Goal: Browse casually: Explore the website without a specific task or goal

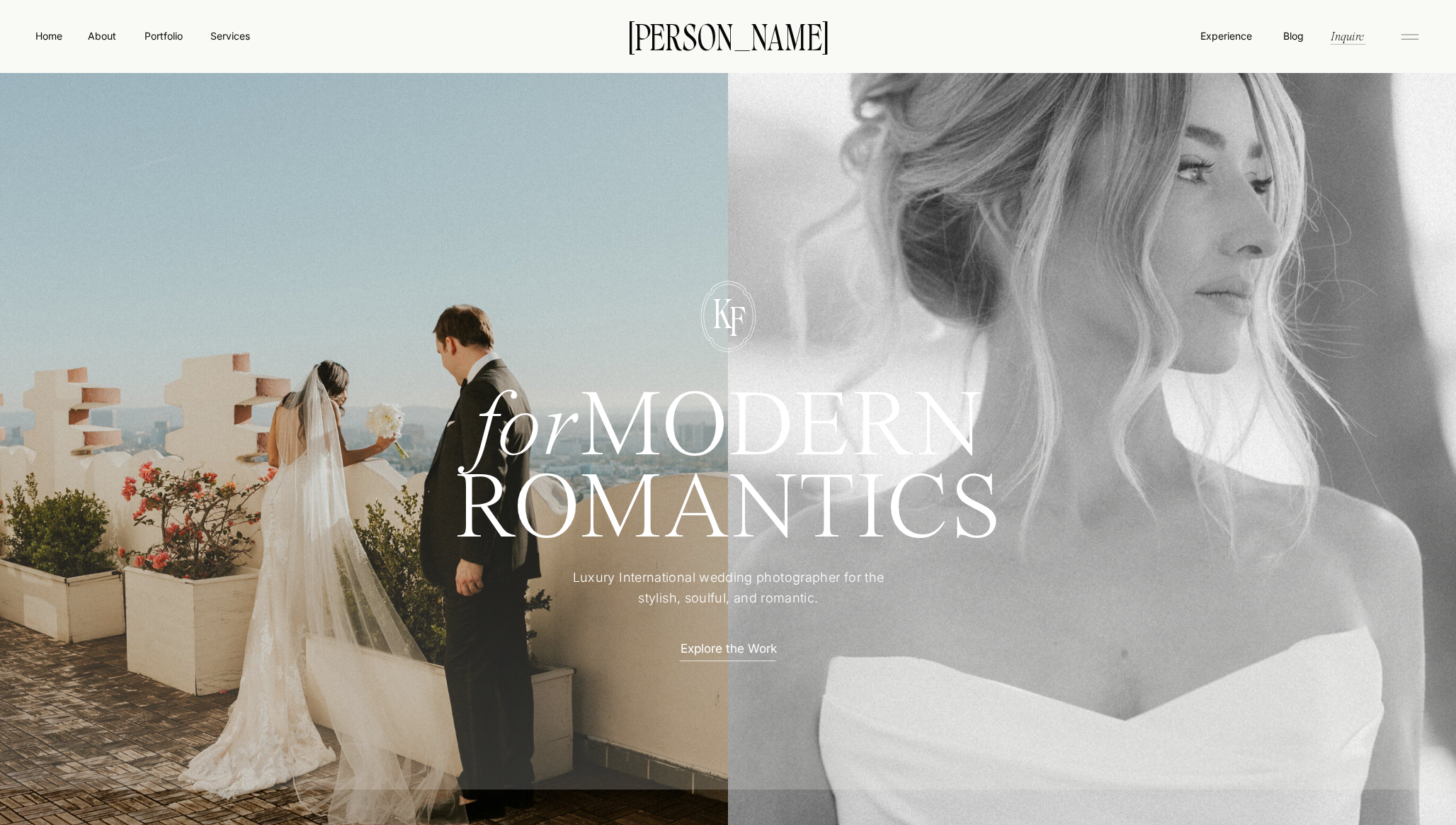
click at [1405, 40] on icon at bounding box center [1410, 37] width 29 height 22
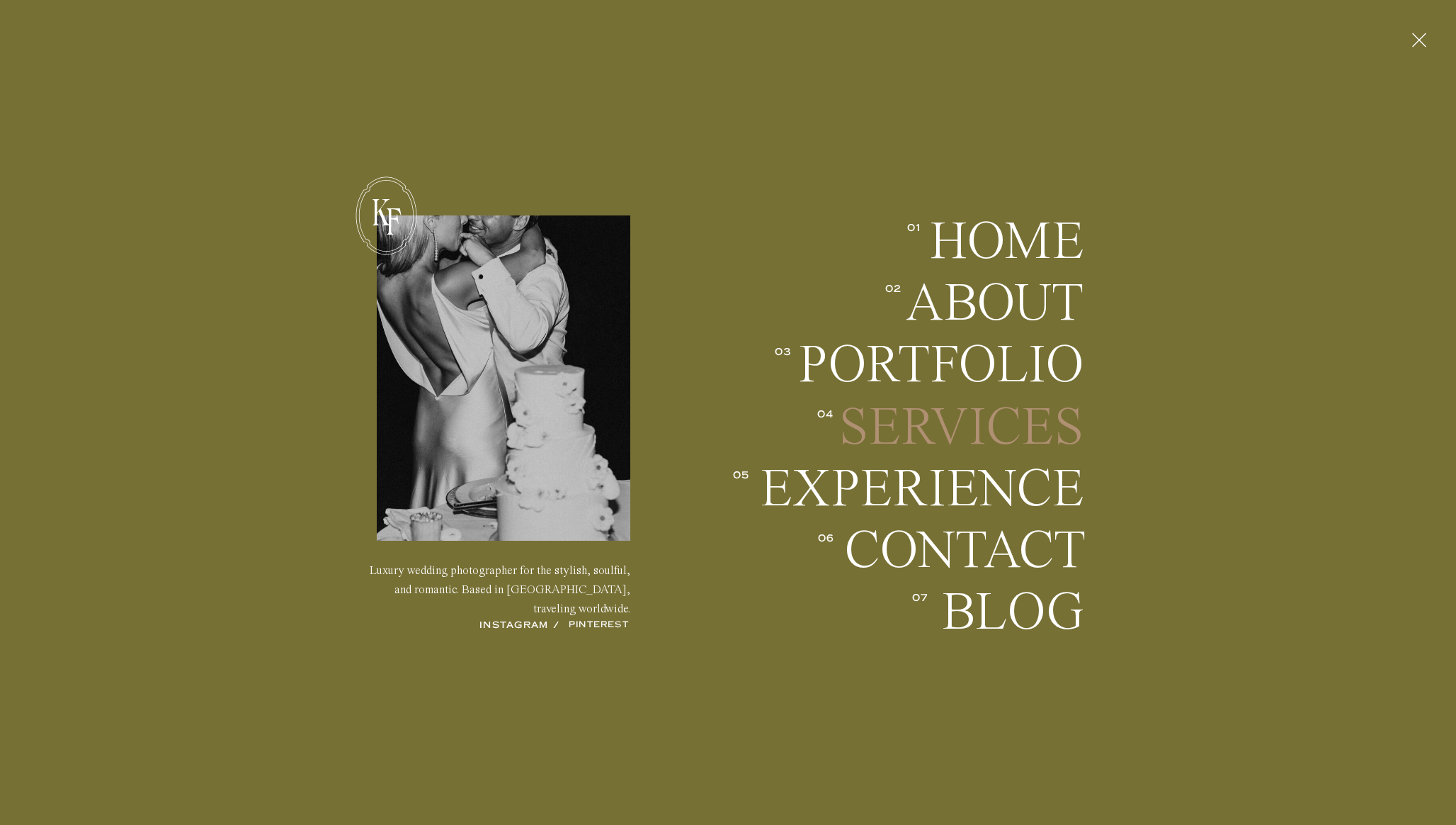
click at [1065, 412] on h2 "Services" at bounding box center [959, 427] width 249 height 53
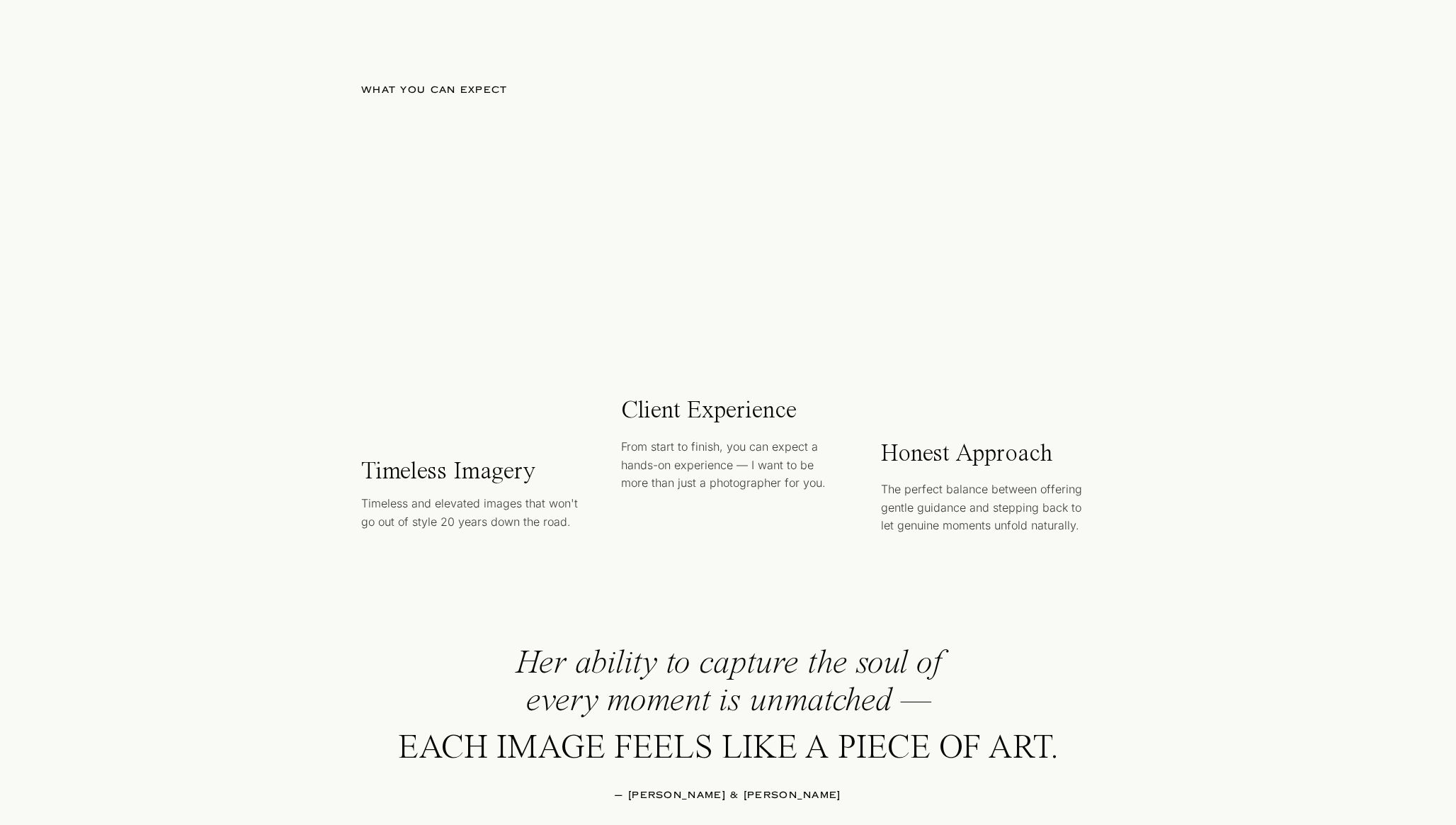
scroll to position [911, 0]
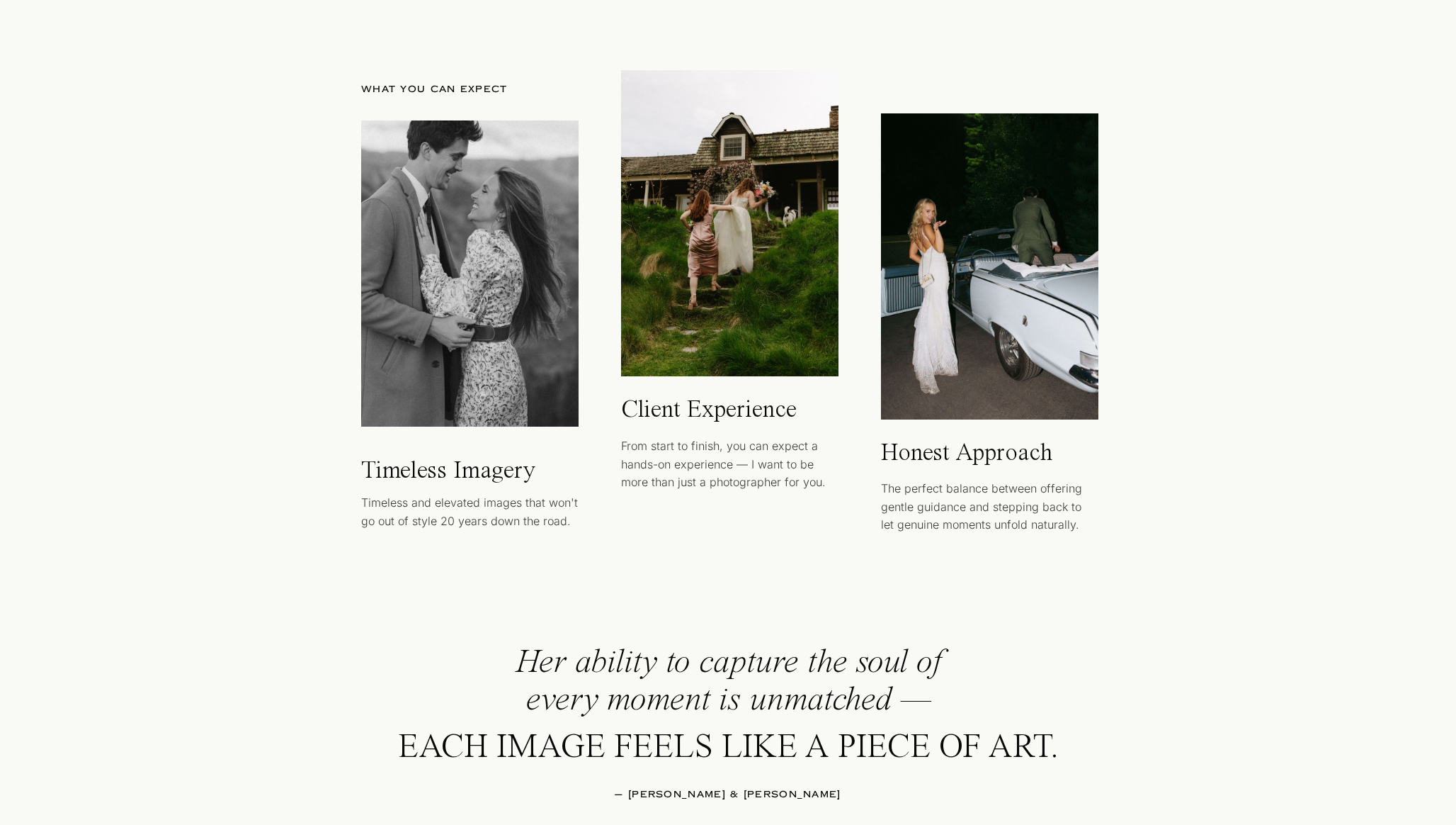
click at [1055, 350] on div at bounding box center [989, 266] width 218 height 306
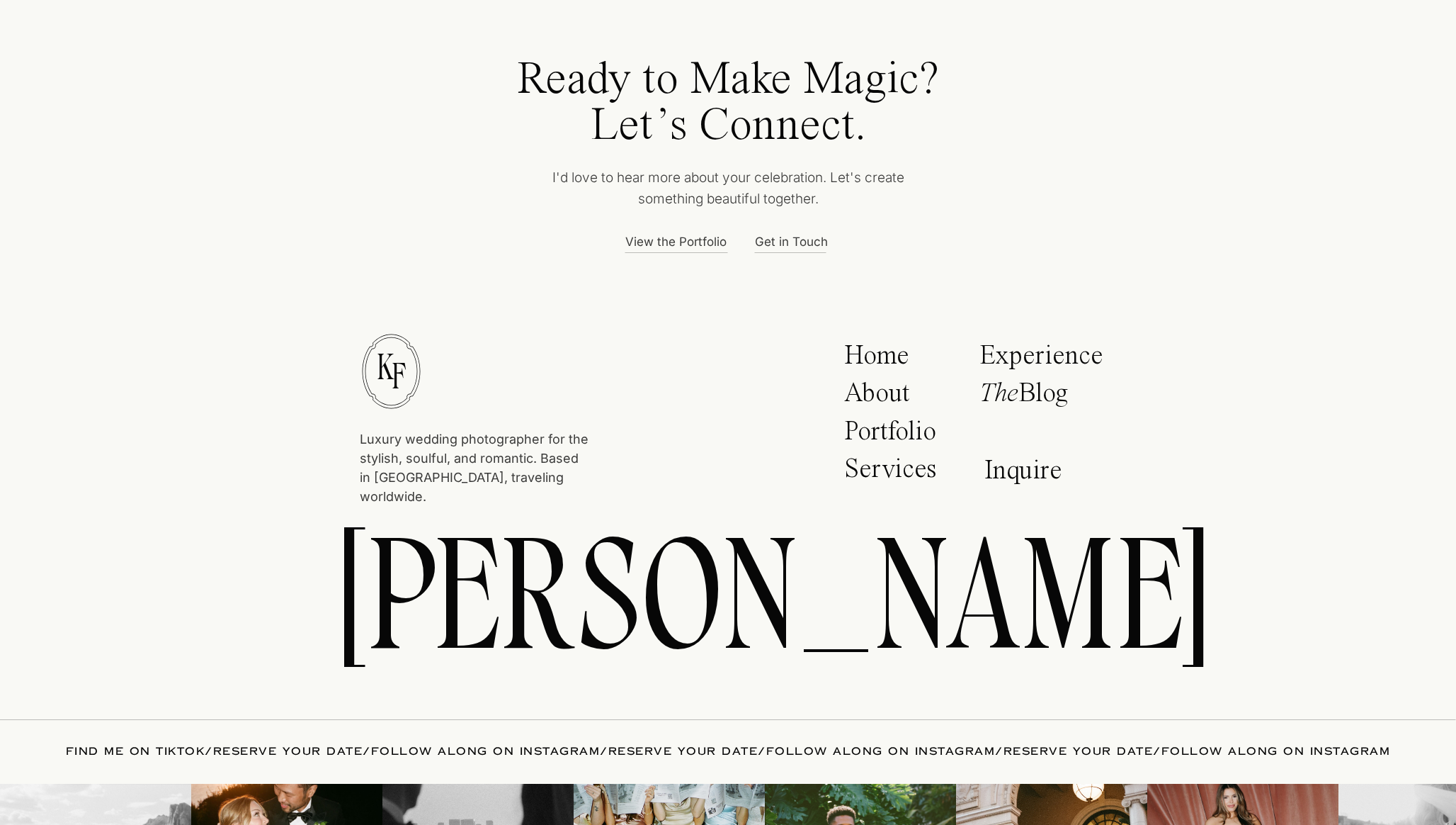
scroll to position [5802, 0]
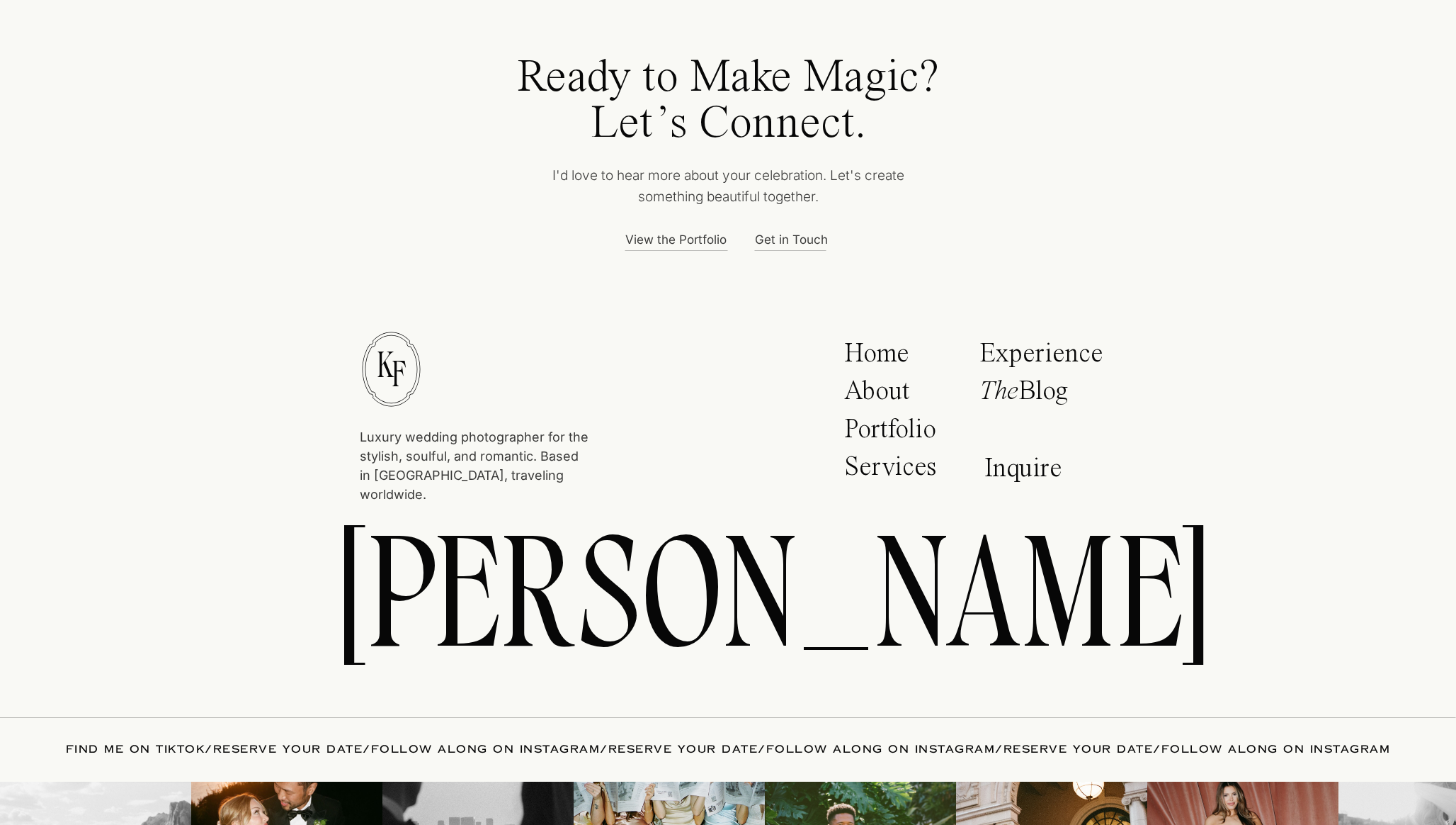
click at [922, 434] on p "Portfolio" at bounding box center [894, 433] width 101 height 35
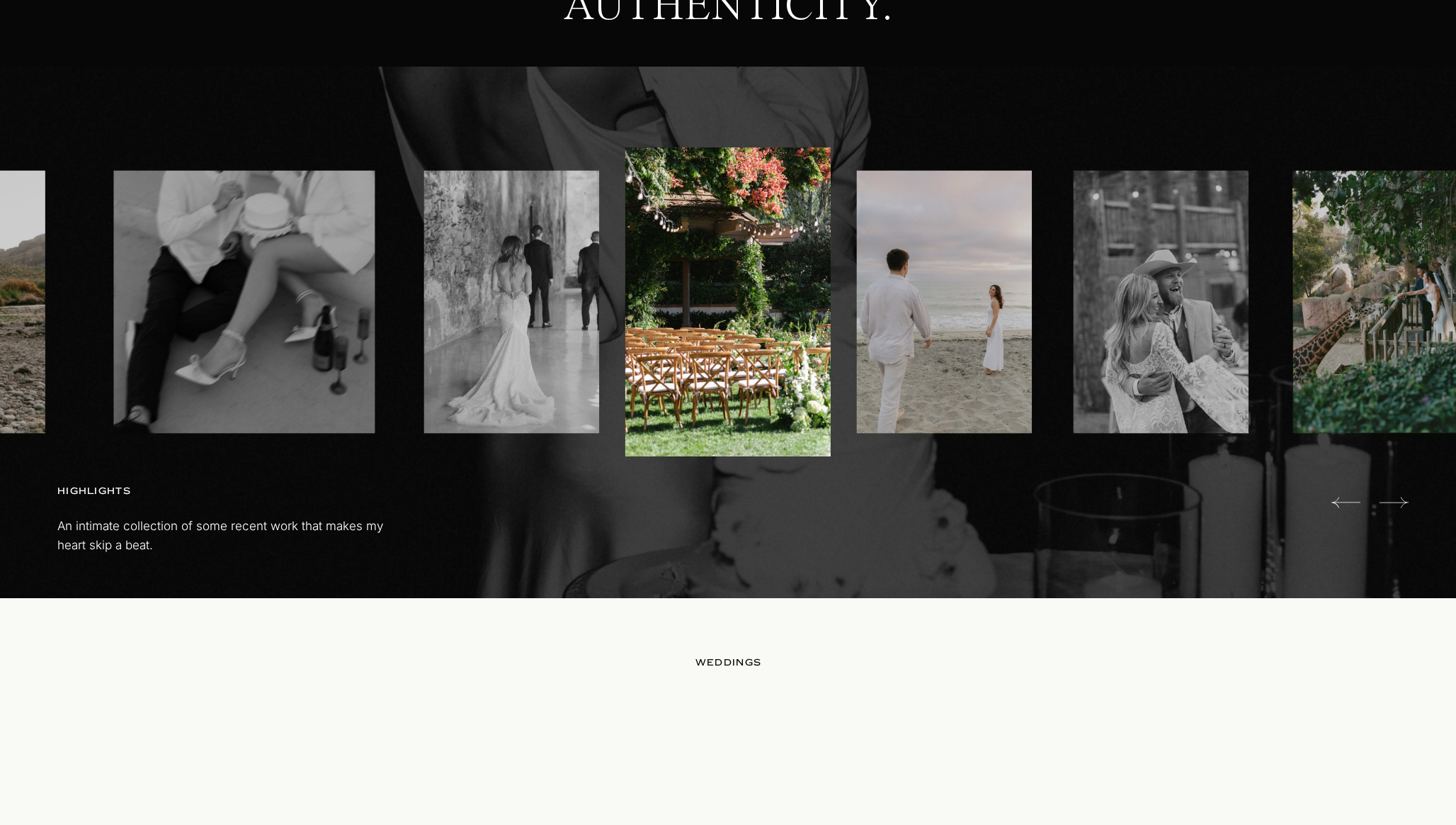
scroll to position [816, 0]
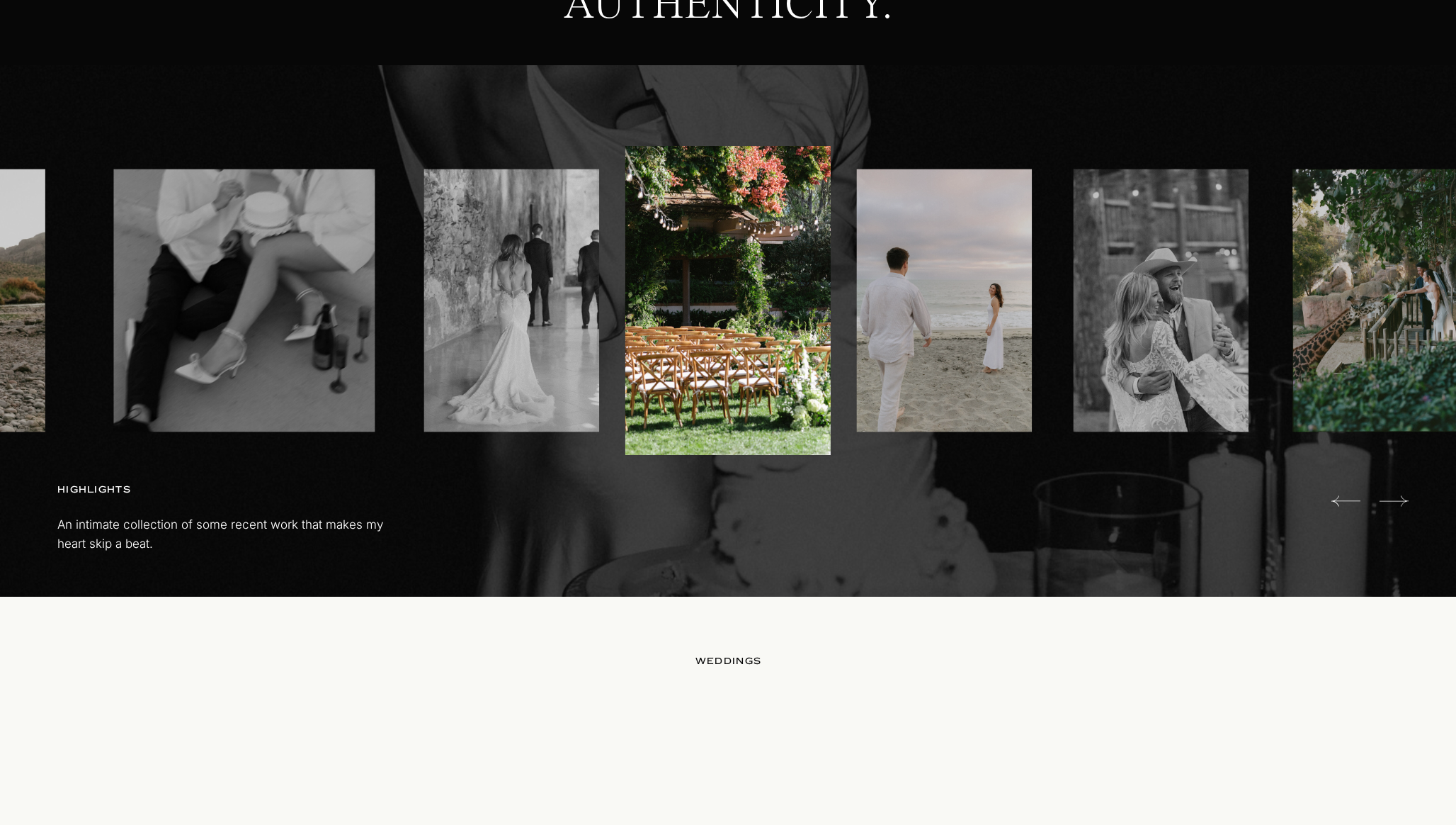
click at [1404, 499] on icon at bounding box center [1394, 500] width 29 height 10
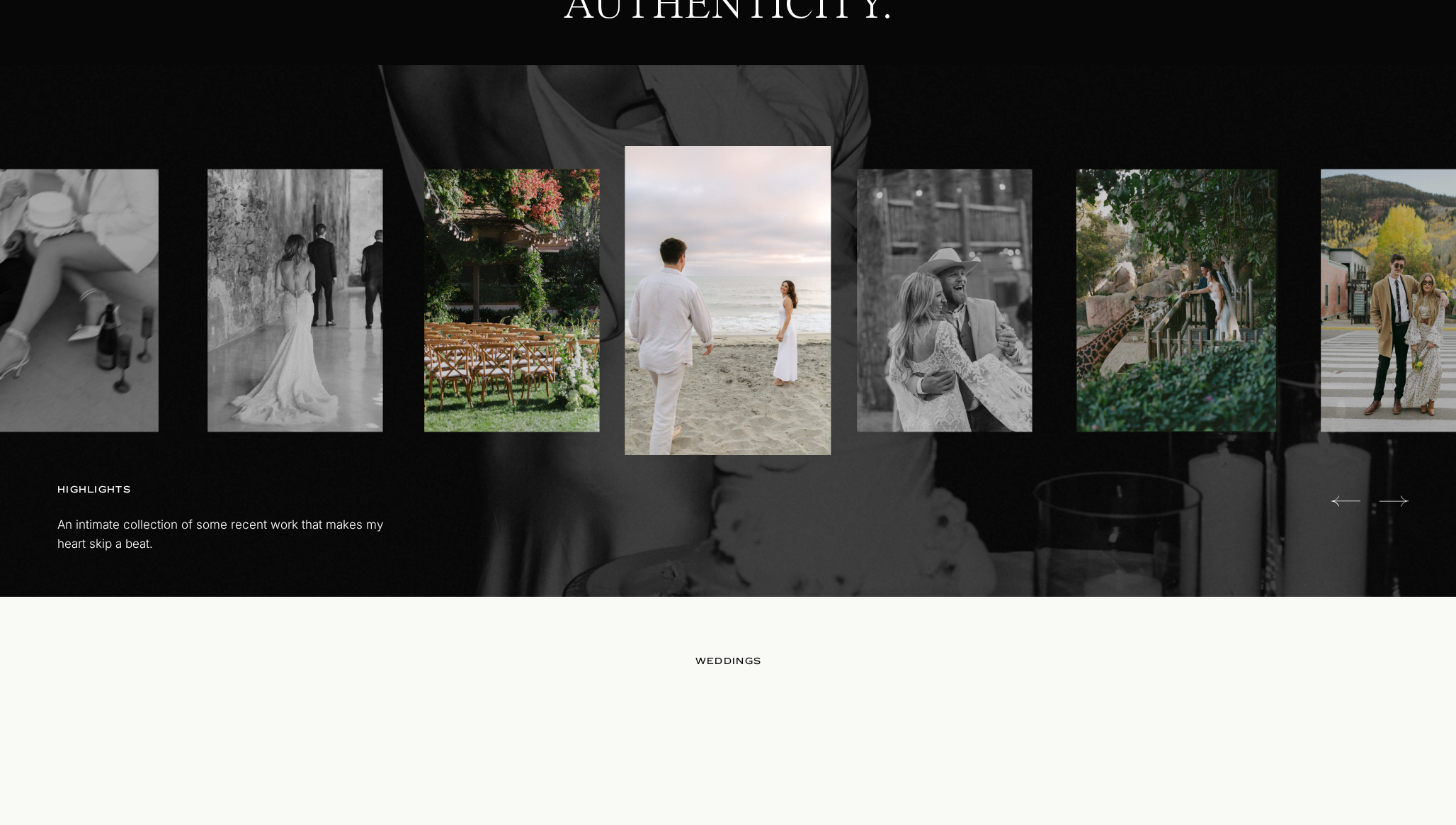
click at [1404, 499] on icon at bounding box center [1394, 500] width 29 height 10
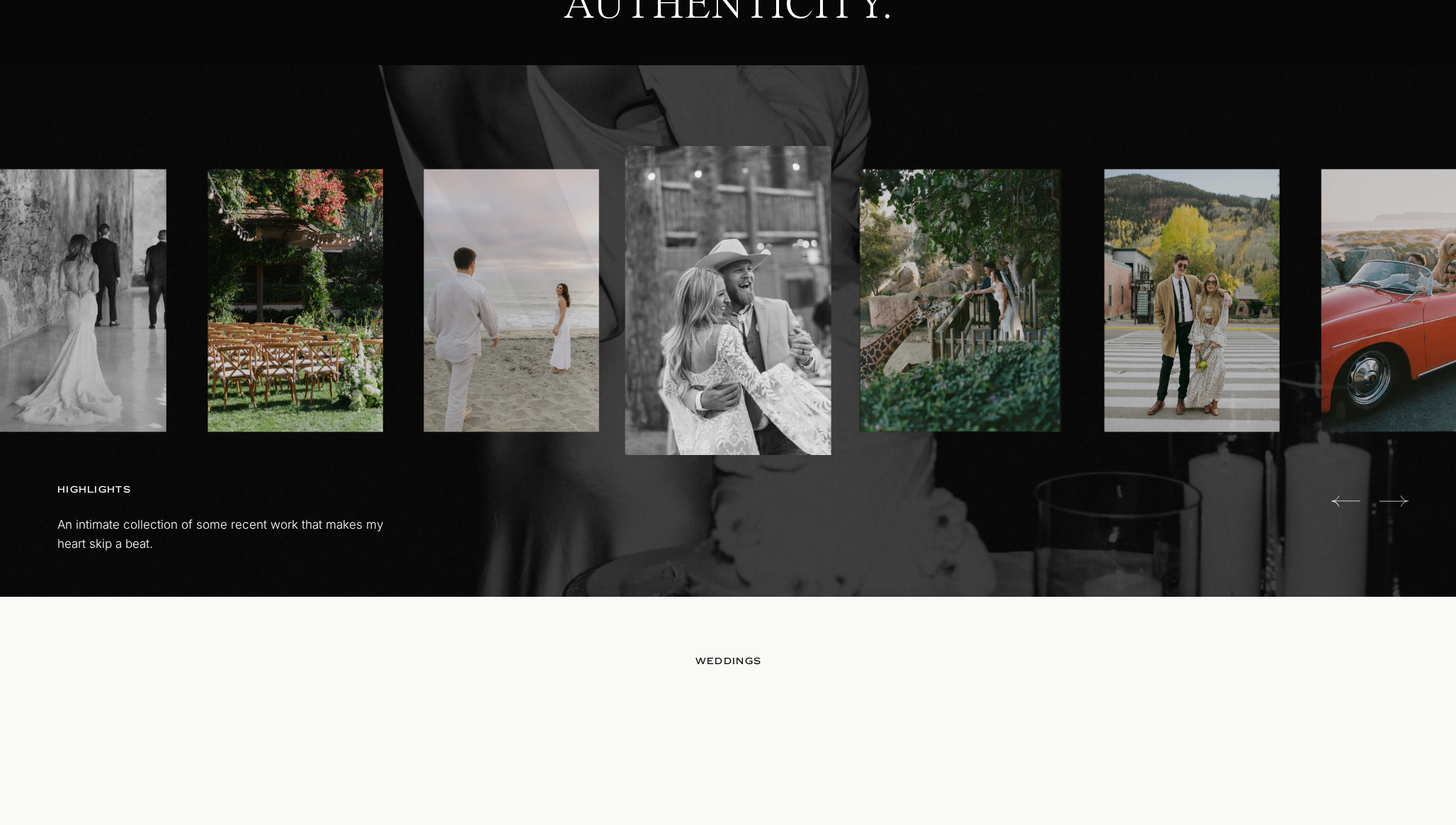
click at [1404, 499] on icon at bounding box center [1394, 500] width 29 height 10
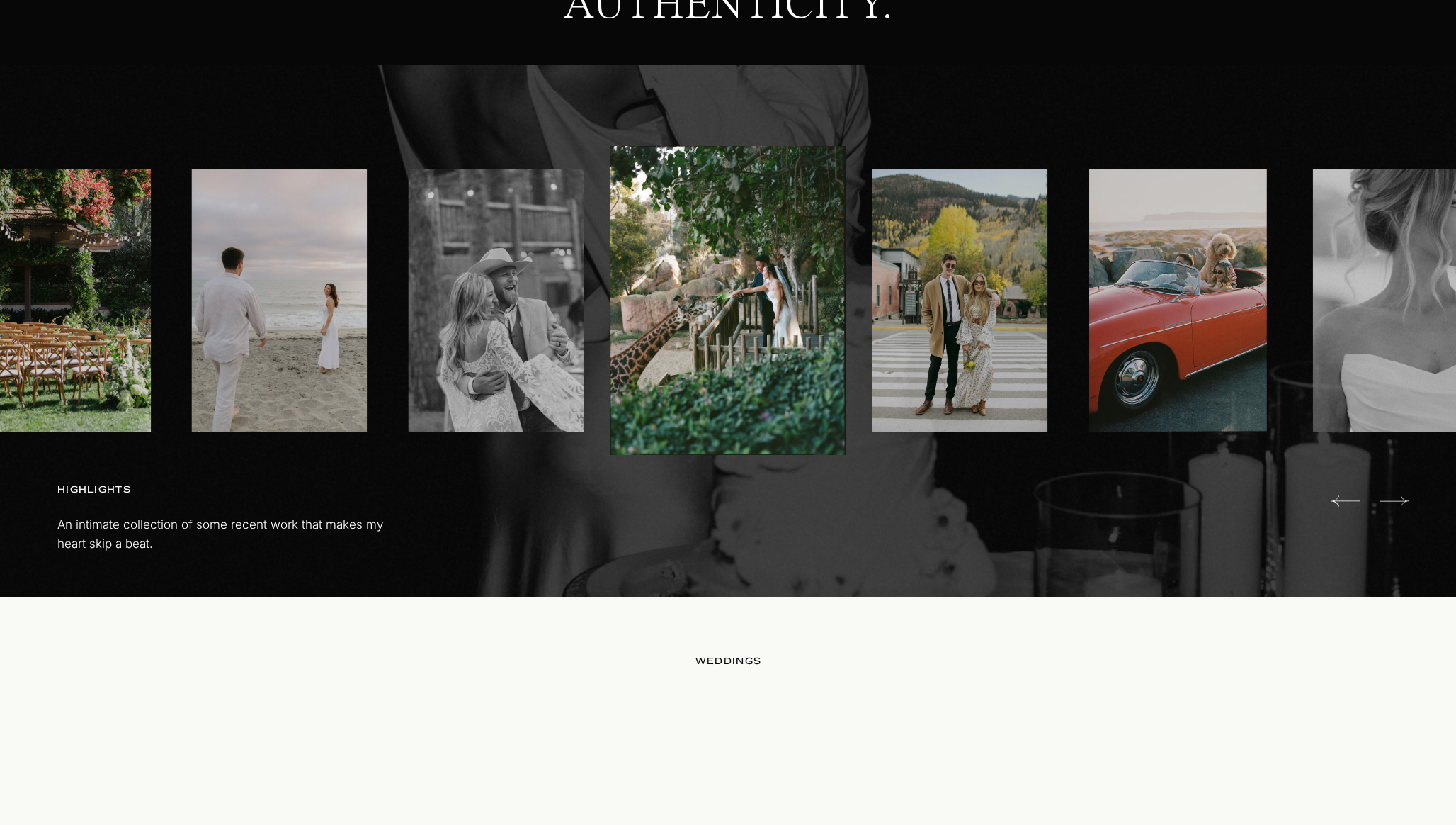
click at [1404, 499] on icon at bounding box center [1394, 500] width 29 height 10
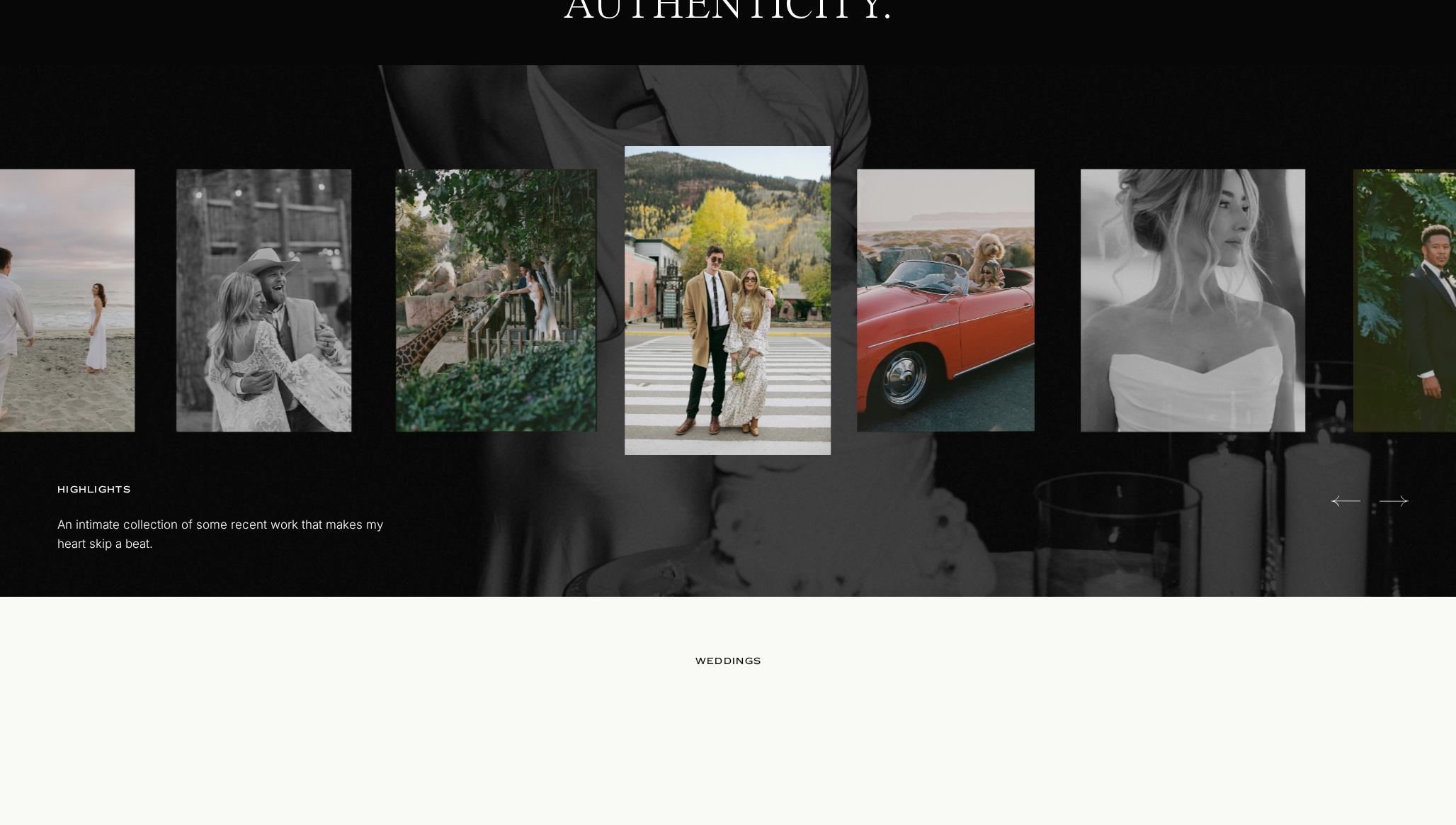
click at [1404, 499] on icon at bounding box center [1394, 500] width 29 height 10
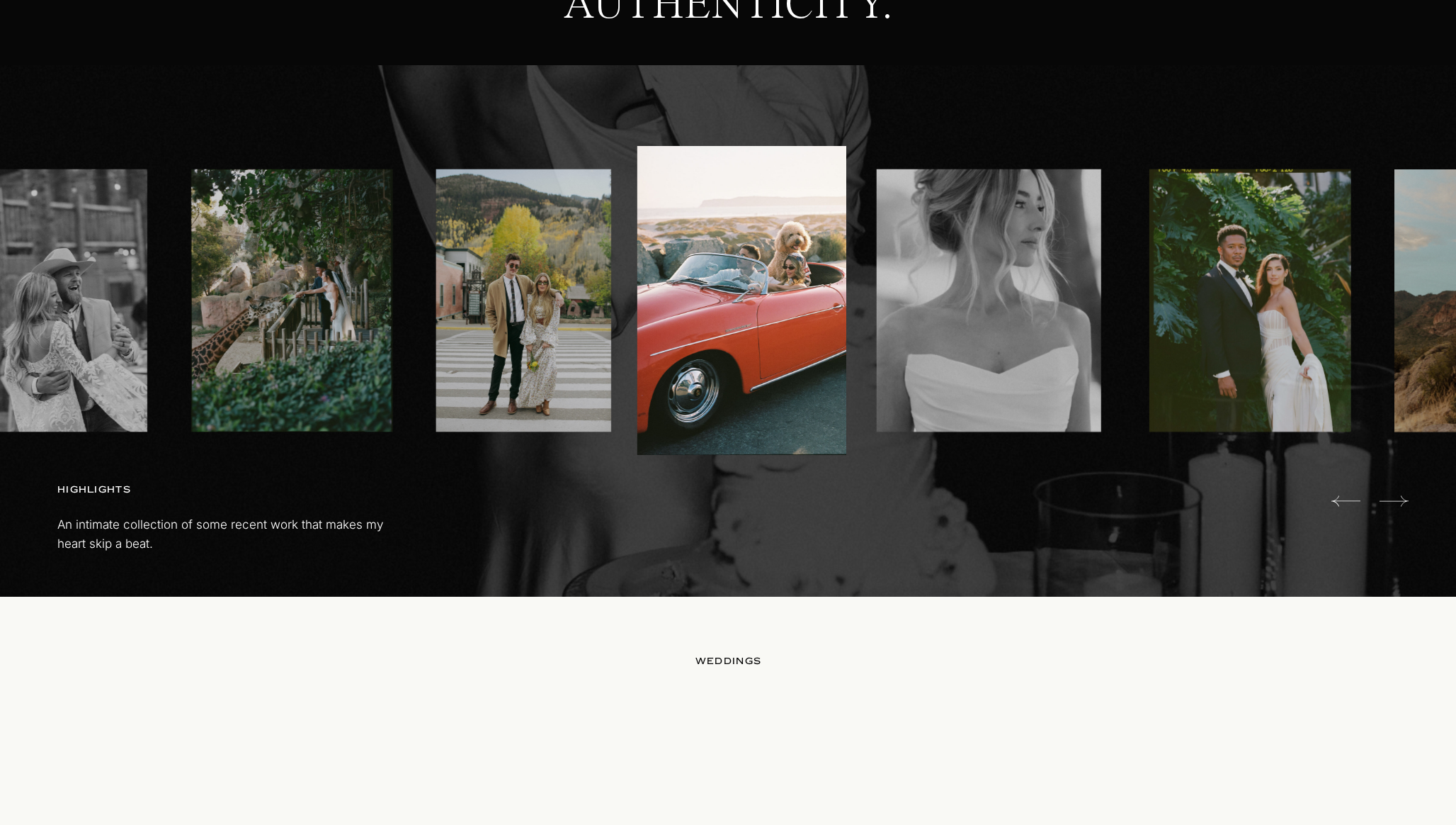
click at [1404, 499] on icon at bounding box center [1394, 500] width 29 height 10
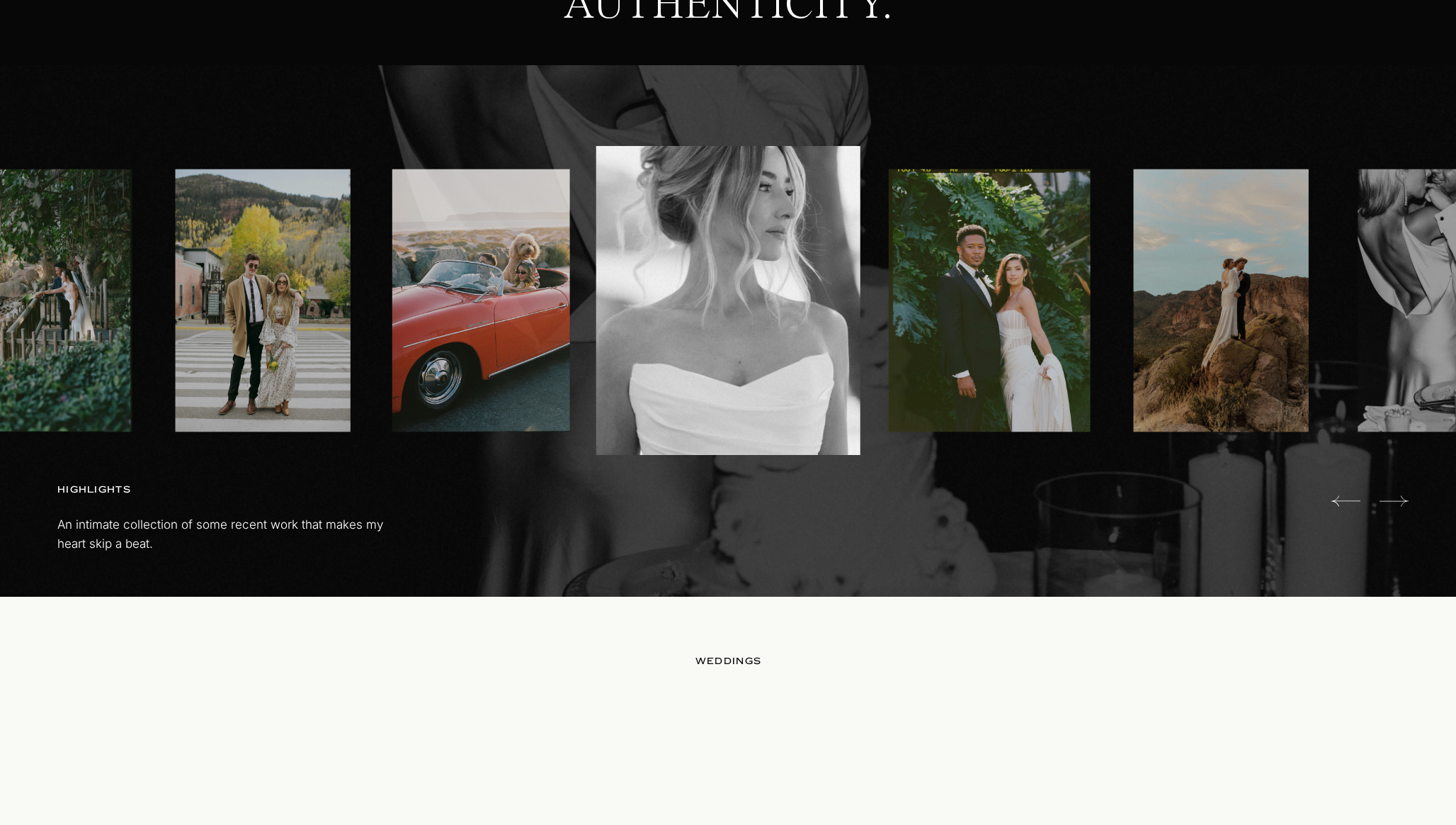
click at [1404, 499] on icon at bounding box center [1394, 500] width 29 height 10
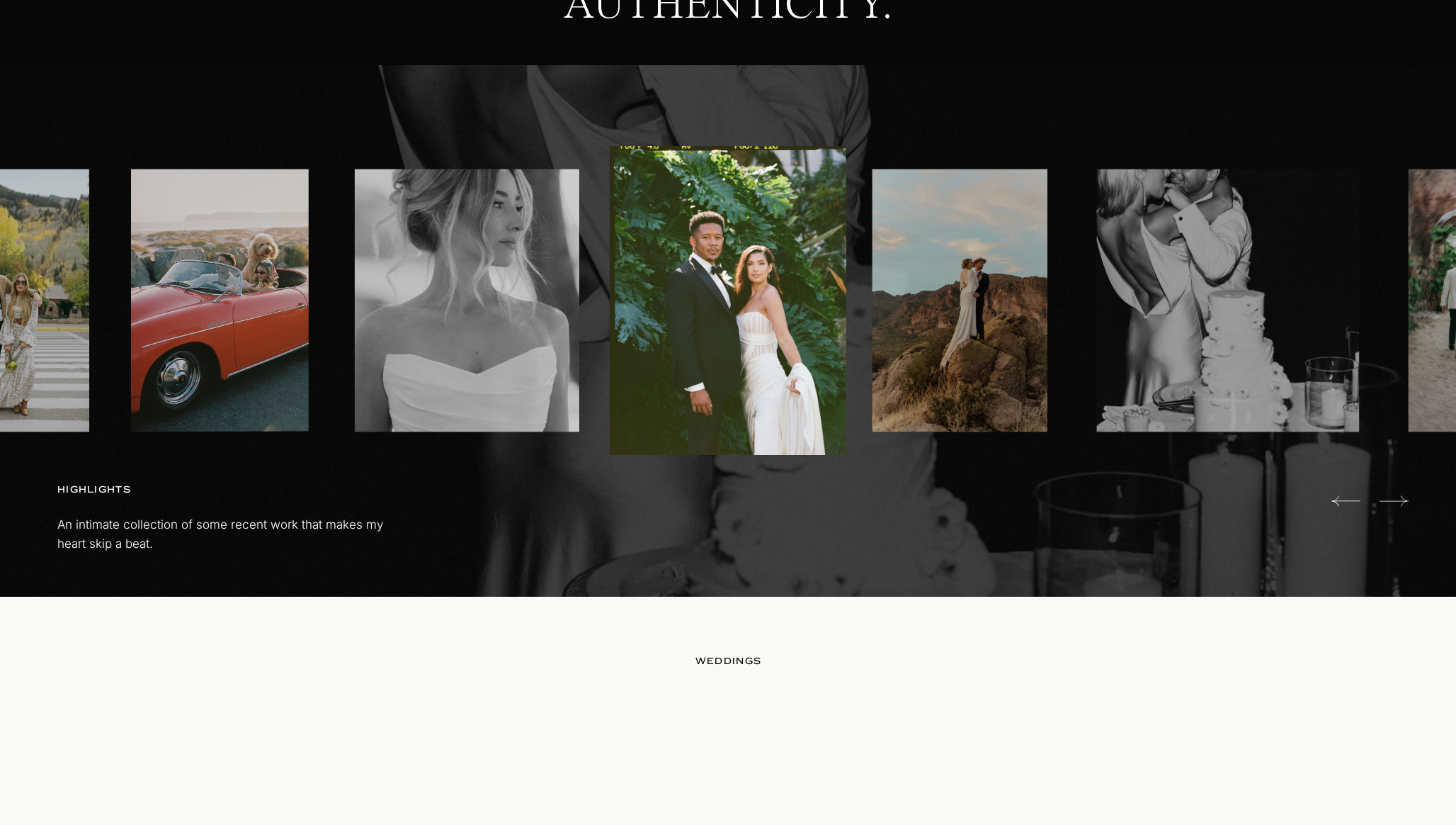
click at [1404, 499] on icon at bounding box center [1394, 500] width 29 height 10
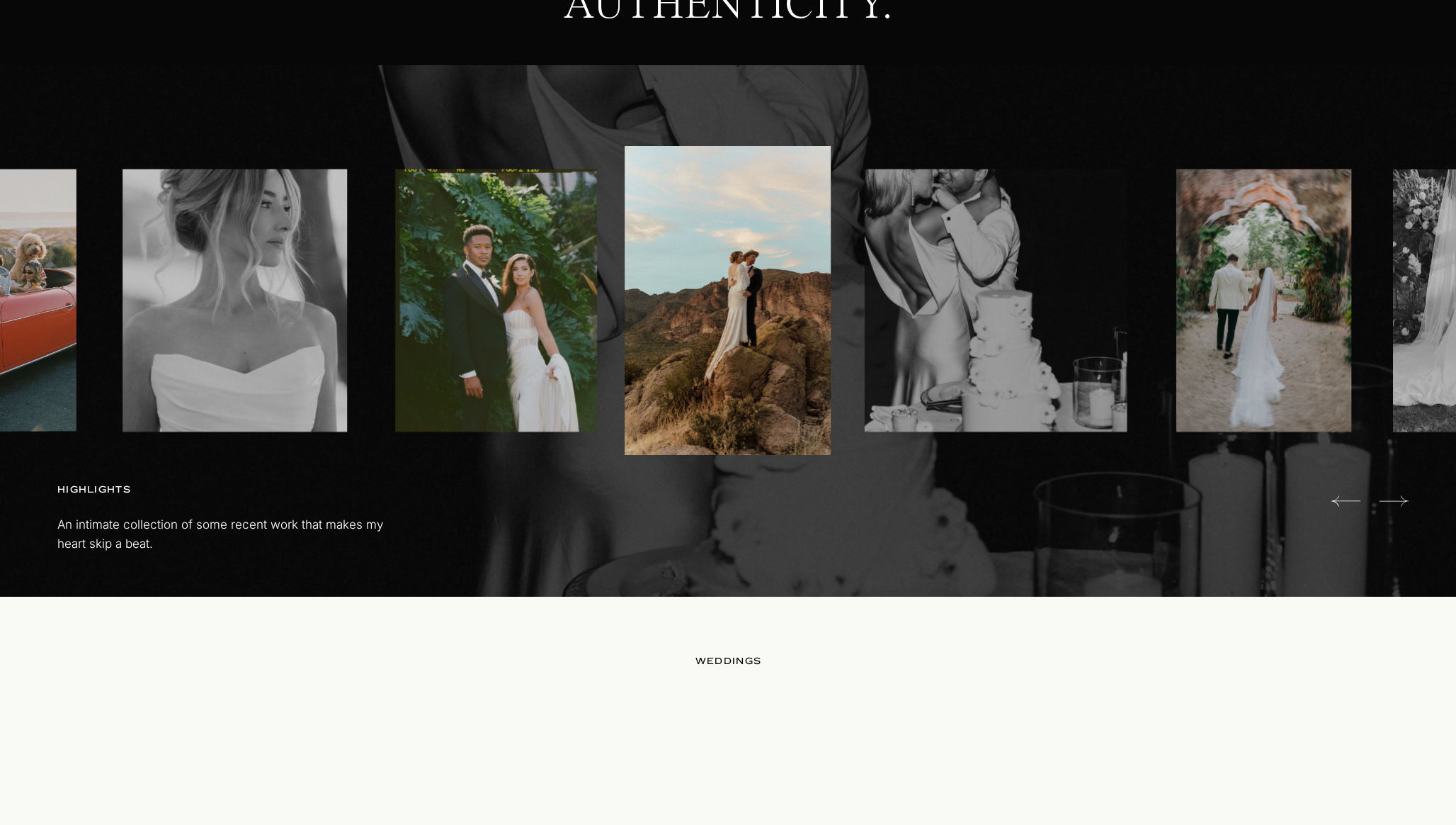
click at [1404, 499] on icon at bounding box center [1394, 500] width 29 height 10
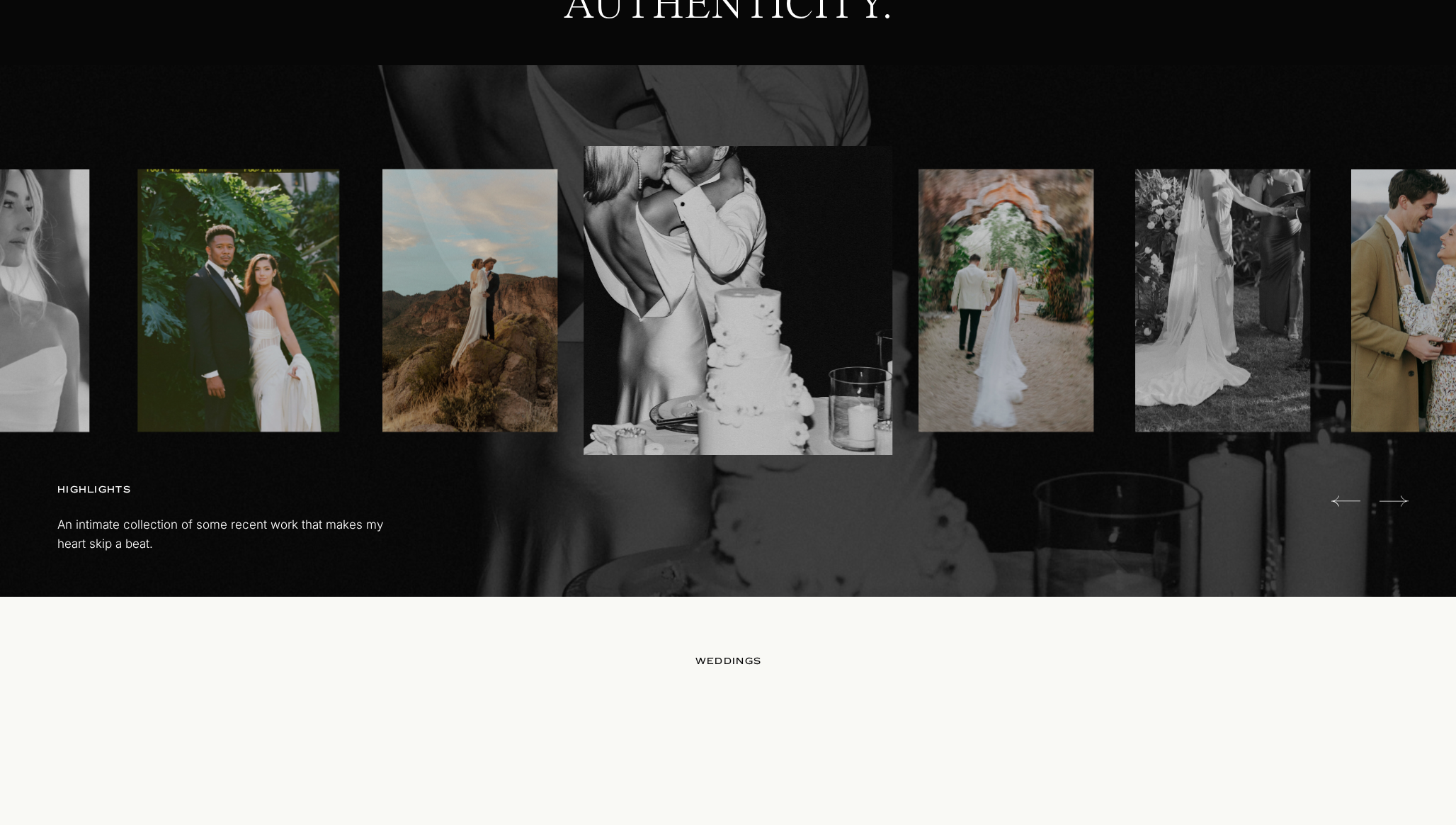
click at [1404, 499] on icon at bounding box center [1394, 500] width 29 height 10
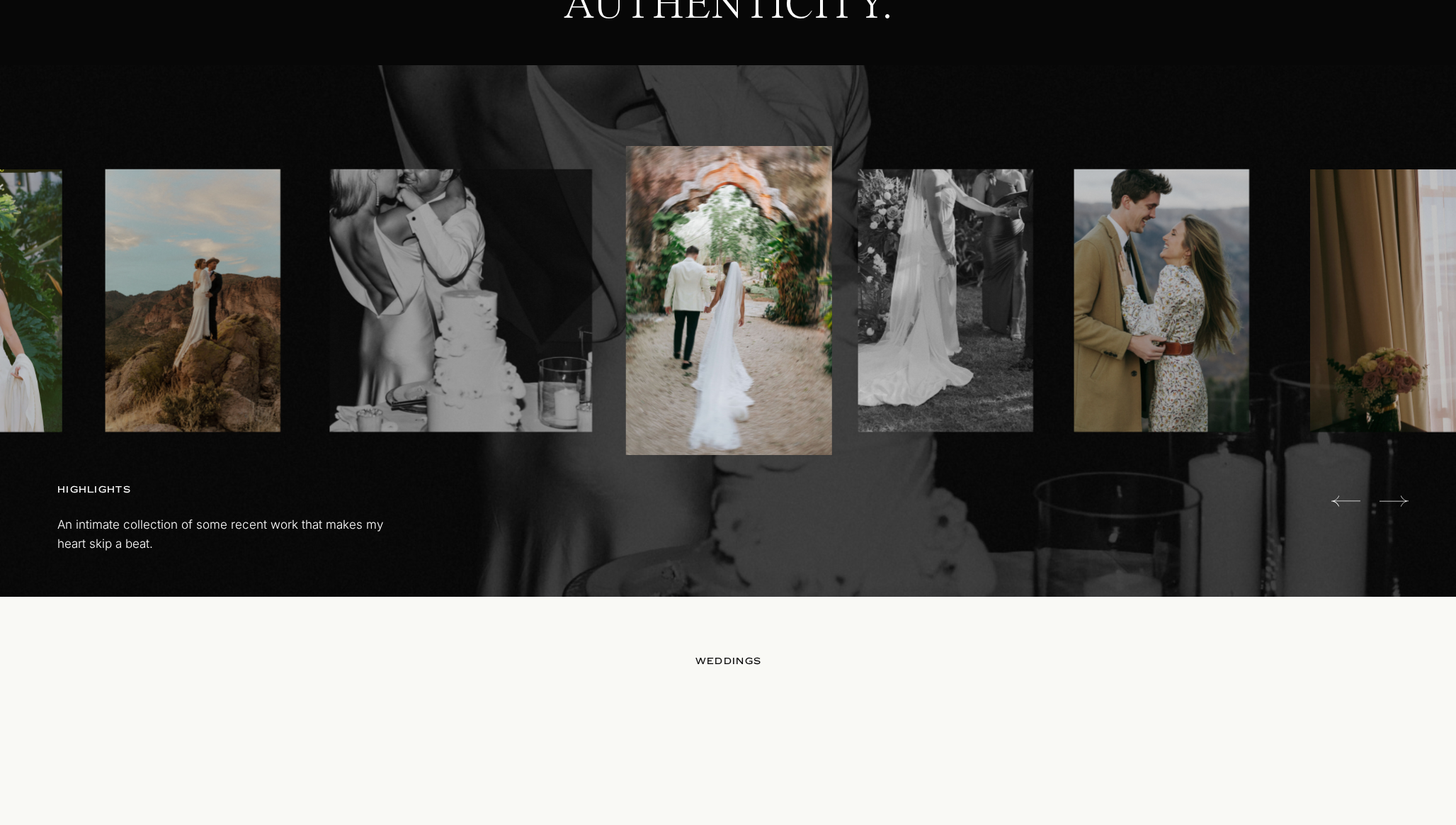
click at [1404, 499] on icon at bounding box center [1394, 500] width 29 height 10
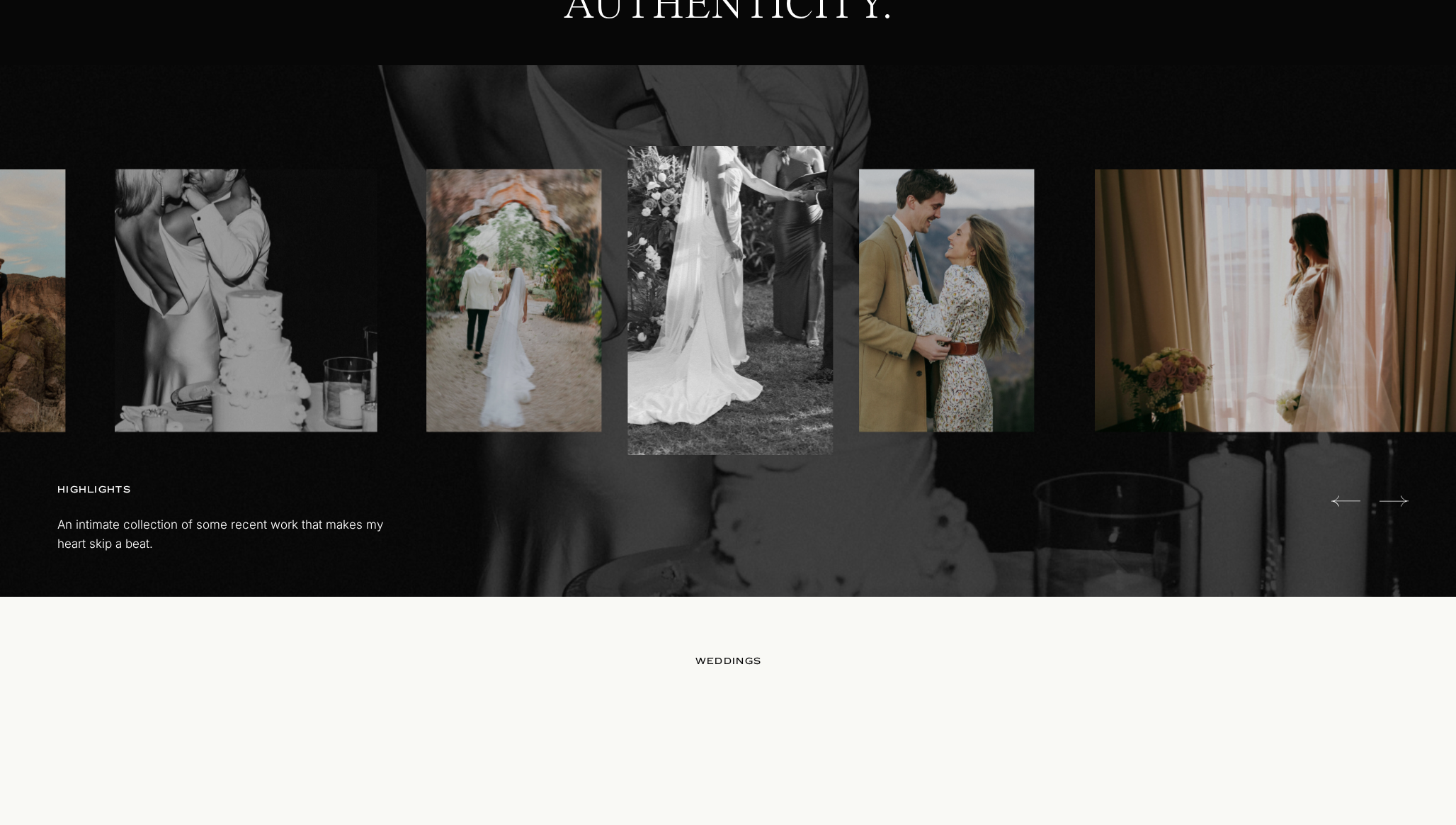
click at [1404, 499] on icon at bounding box center [1394, 500] width 29 height 10
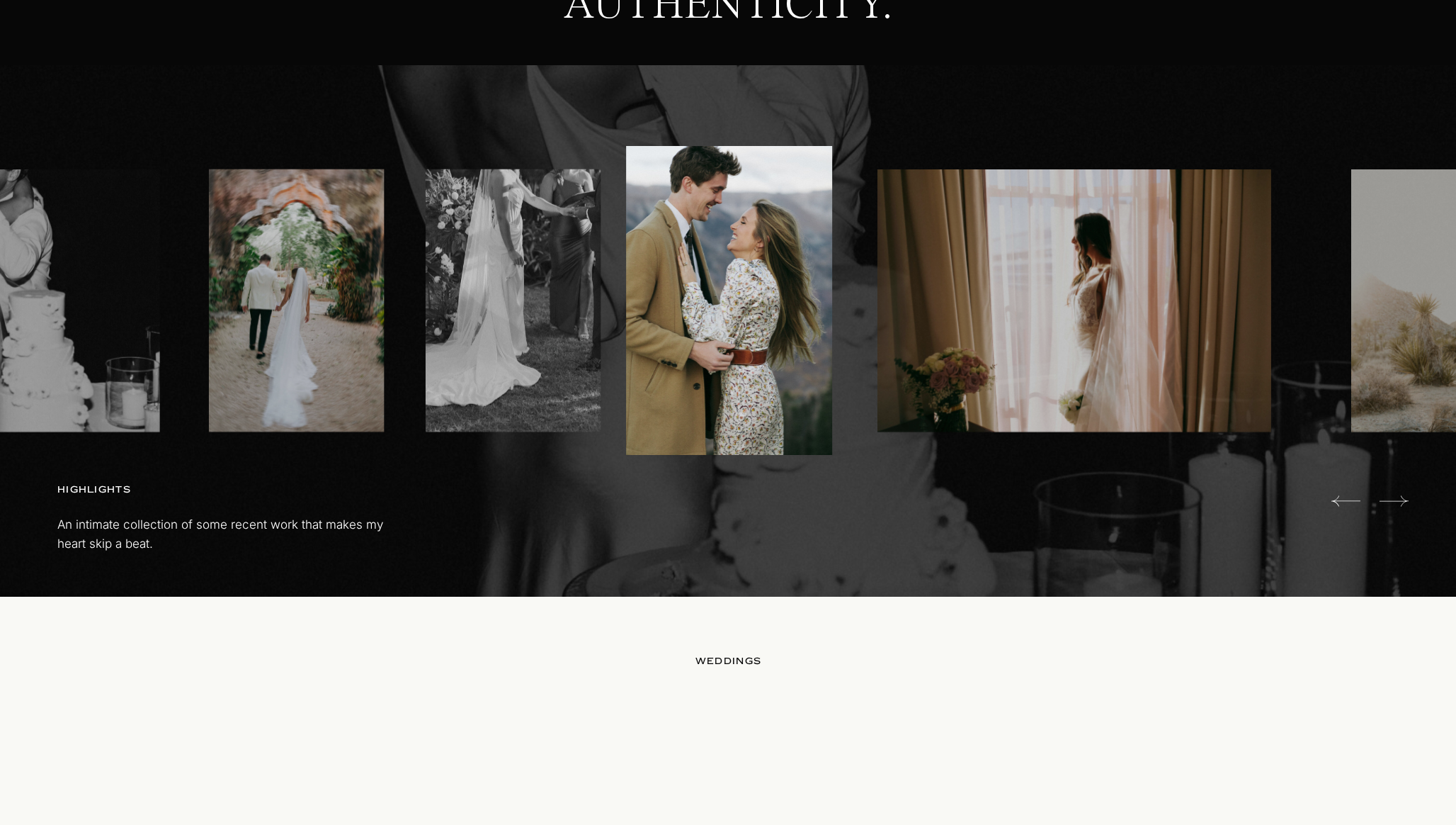
click at [1404, 499] on icon at bounding box center [1394, 500] width 29 height 10
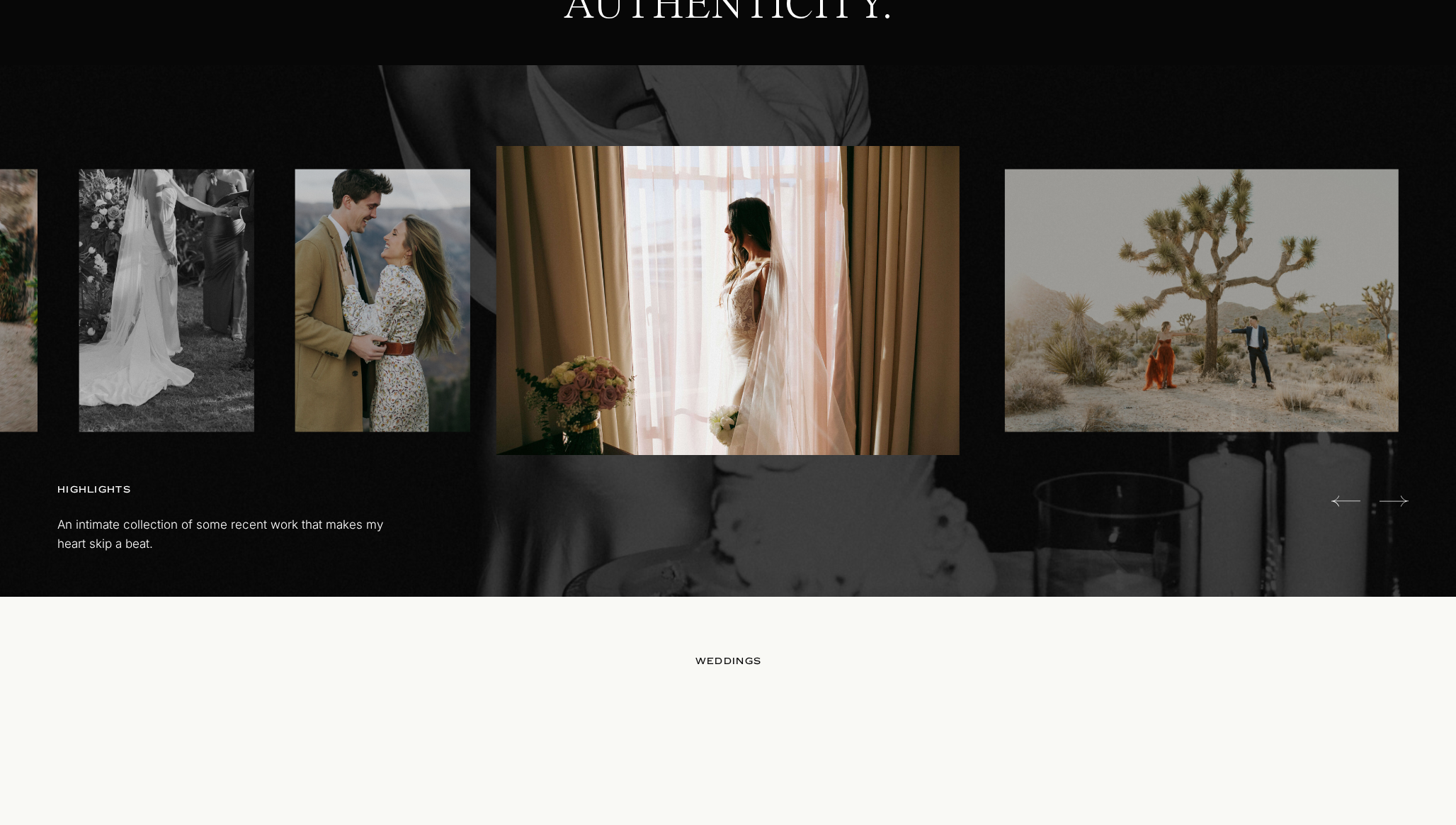
click at [1404, 499] on icon at bounding box center [1394, 500] width 29 height 10
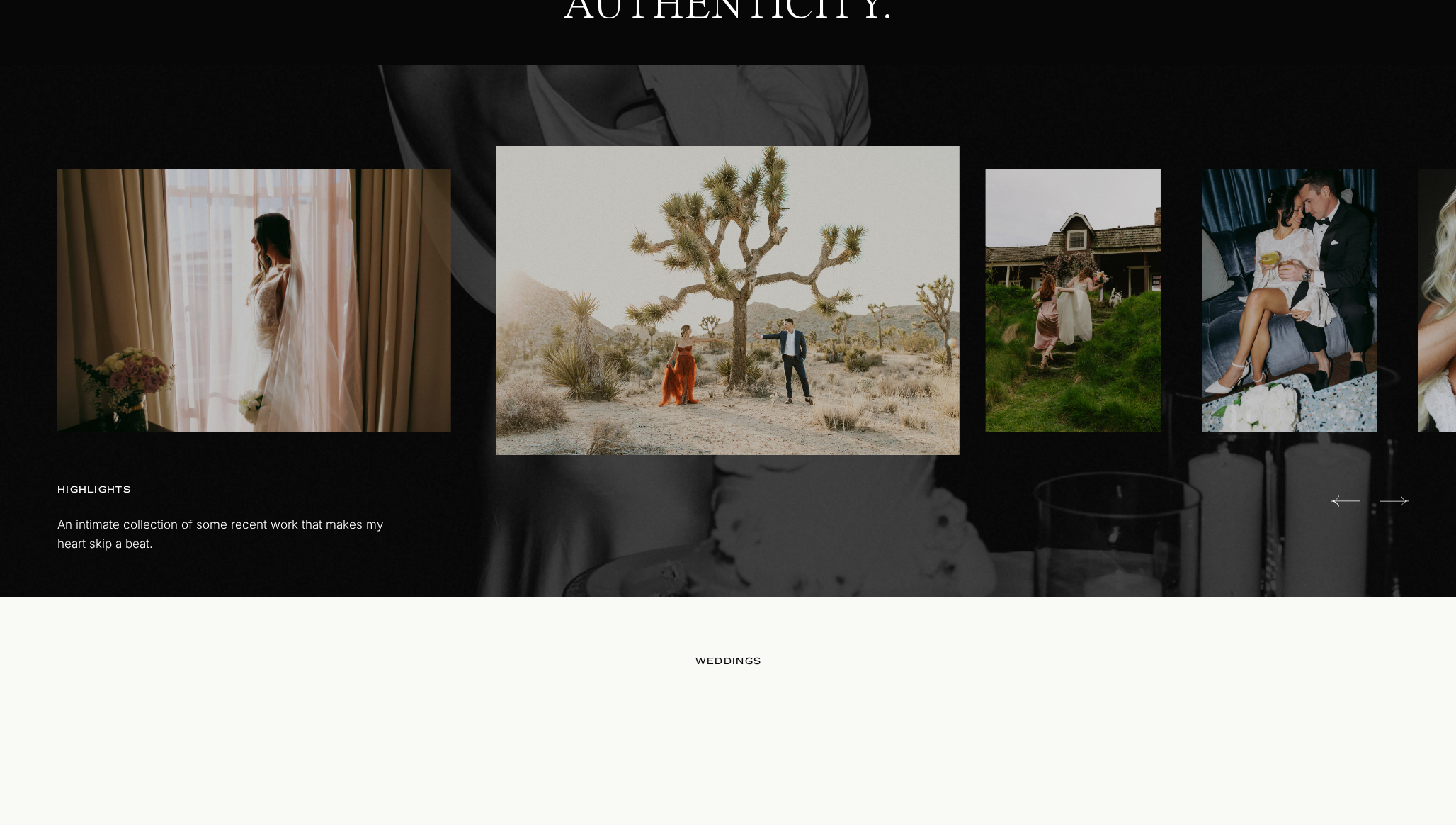
click at [1404, 499] on icon at bounding box center [1394, 500] width 29 height 10
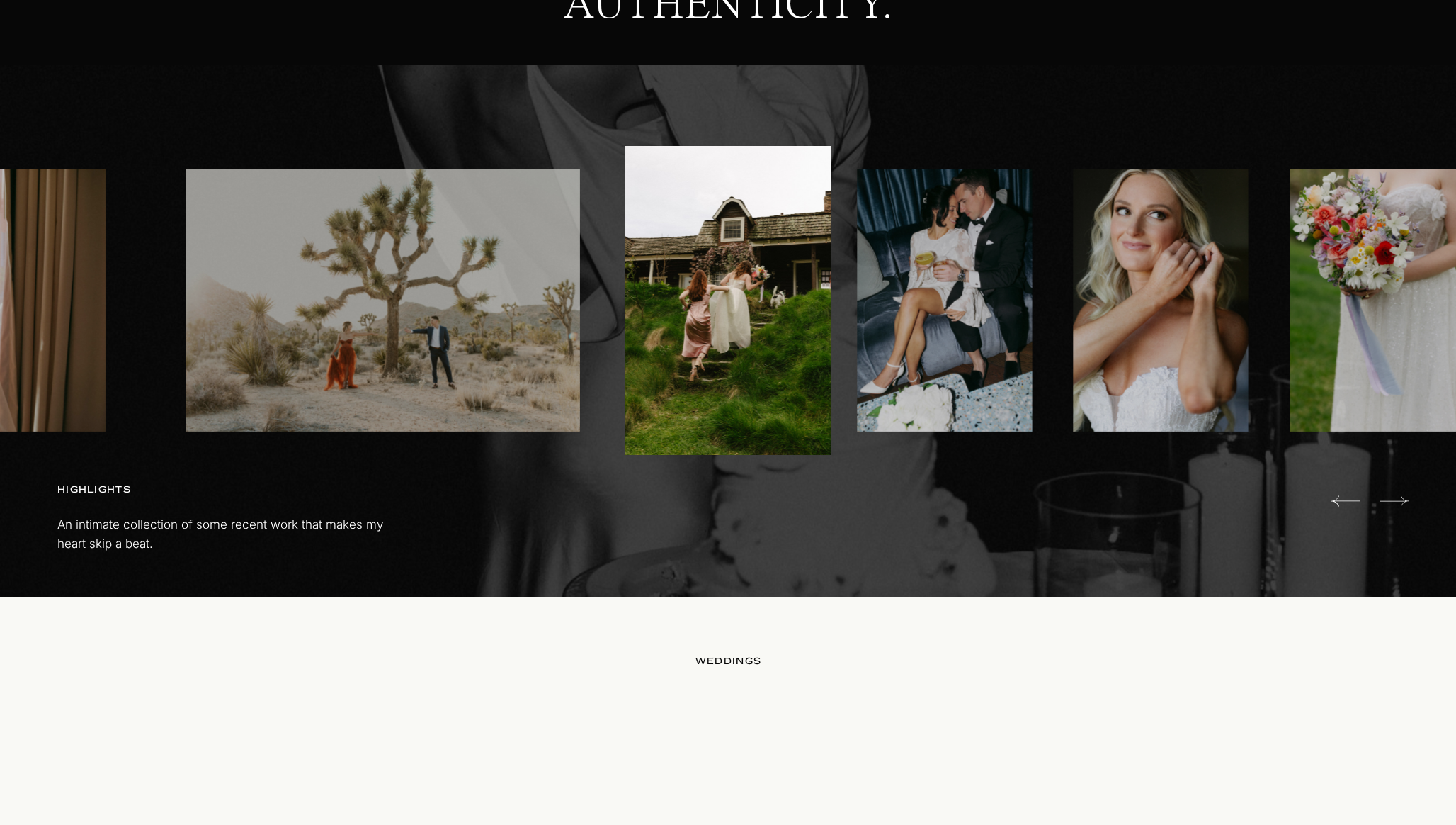
click at [1404, 499] on icon at bounding box center [1394, 500] width 29 height 10
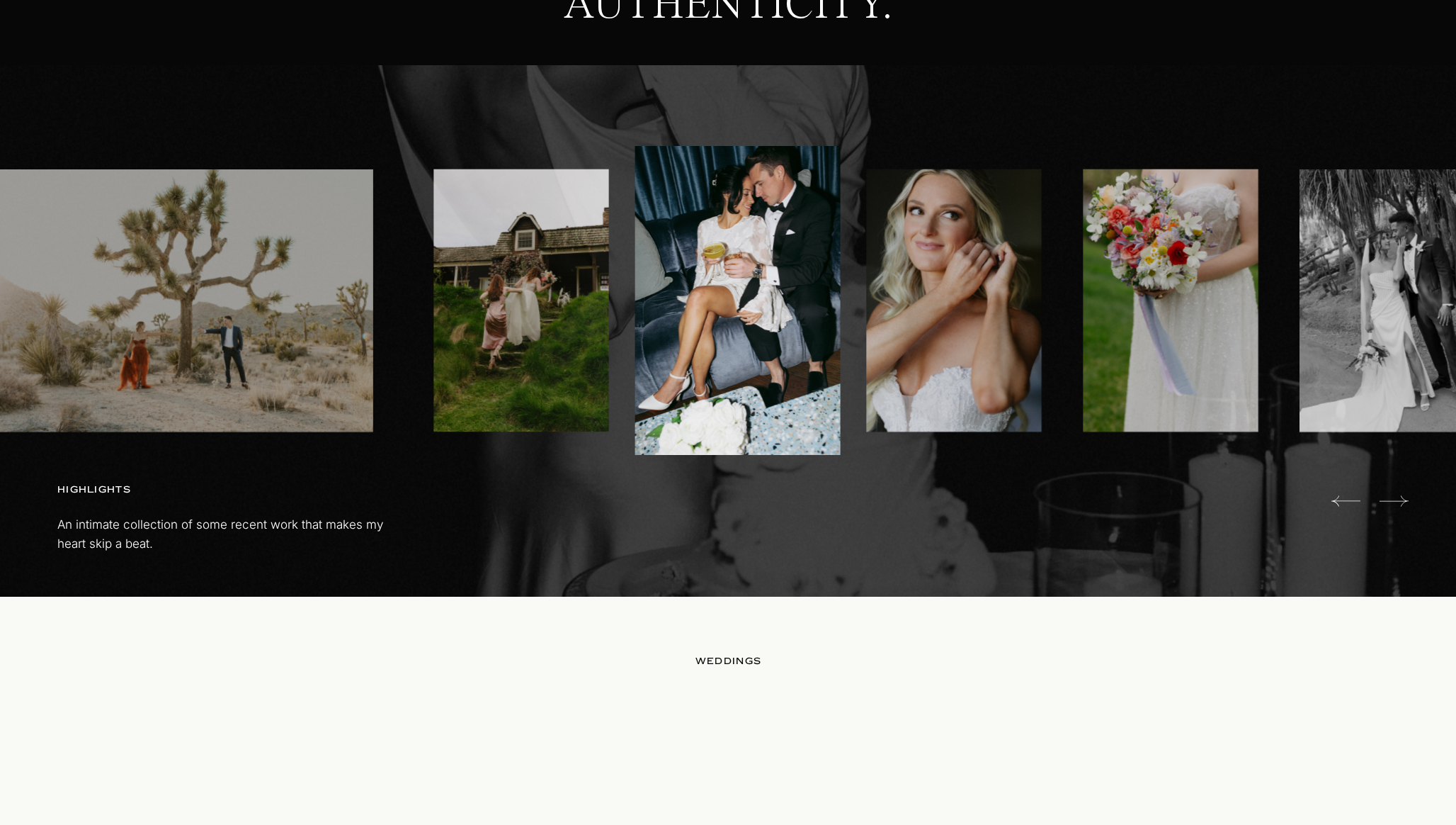
click at [1404, 499] on icon at bounding box center [1394, 500] width 29 height 10
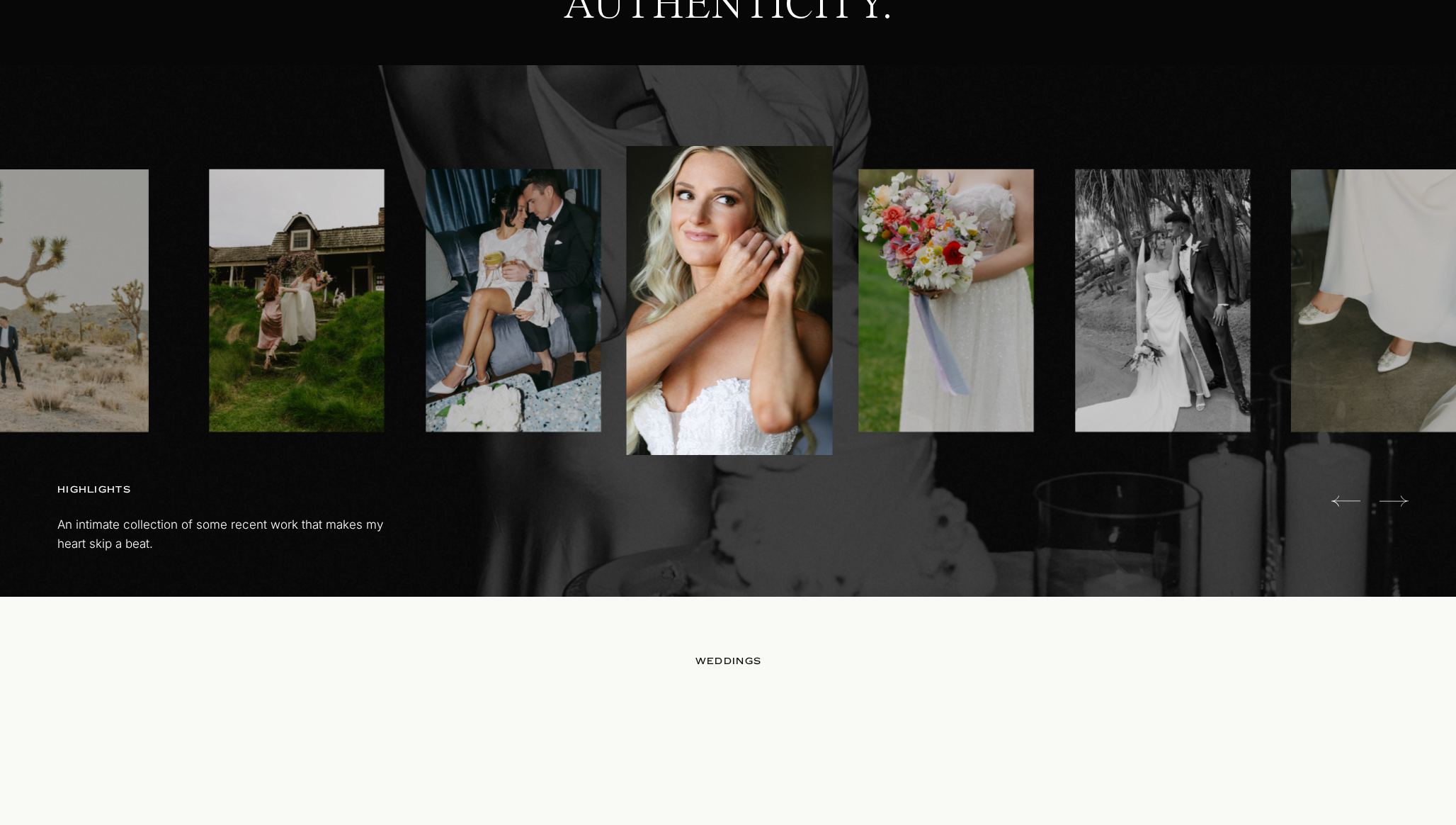
click at [1404, 499] on icon at bounding box center [1394, 500] width 29 height 10
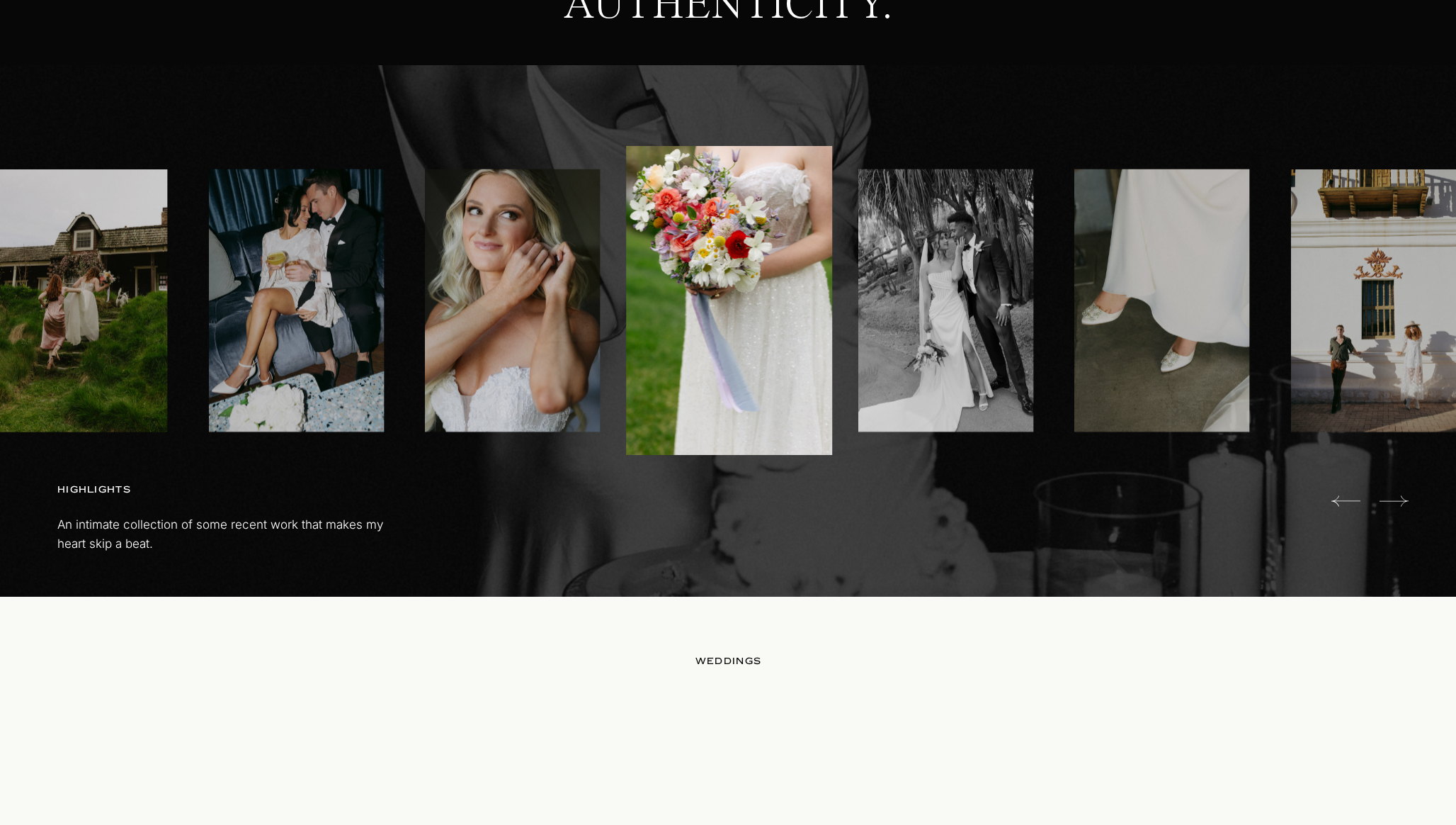
click at [1404, 499] on icon at bounding box center [1394, 500] width 29 height 10
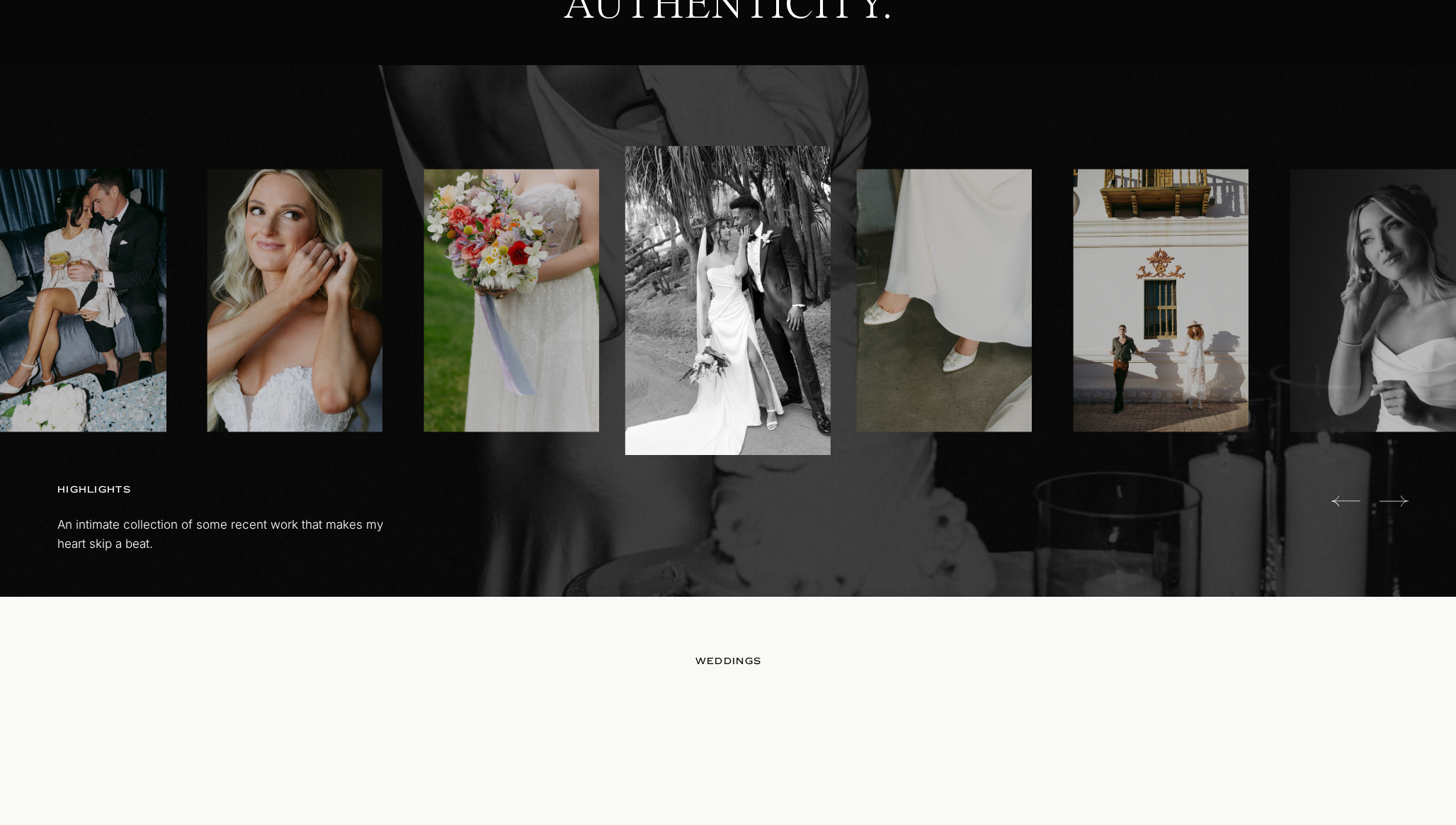
click at [1404, 499] on icon at bounding box center [1394, 500] width 29 height 10
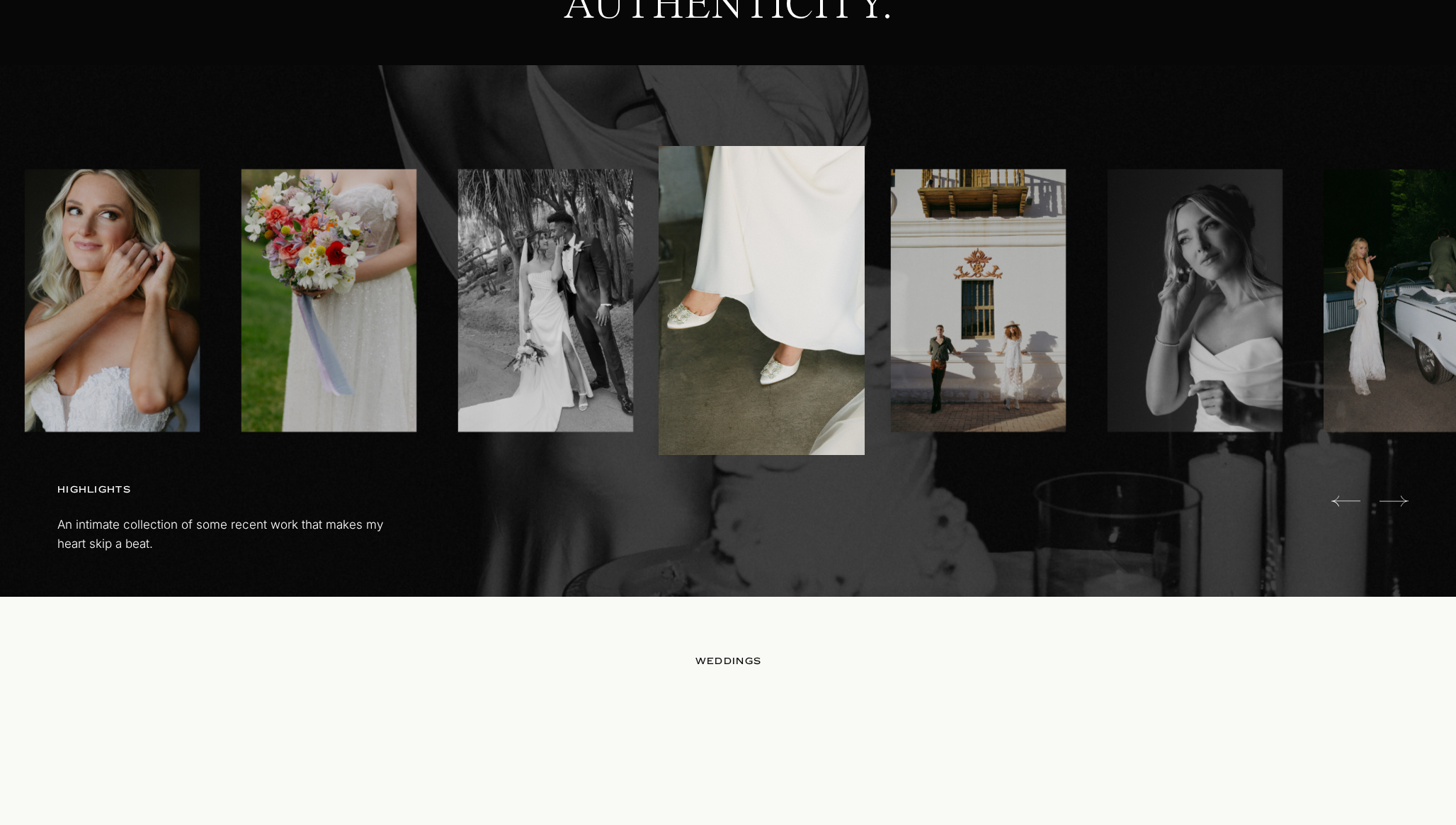
click at [1404, 499] on icon at bounding box center [1394, 500] width 29 height 10
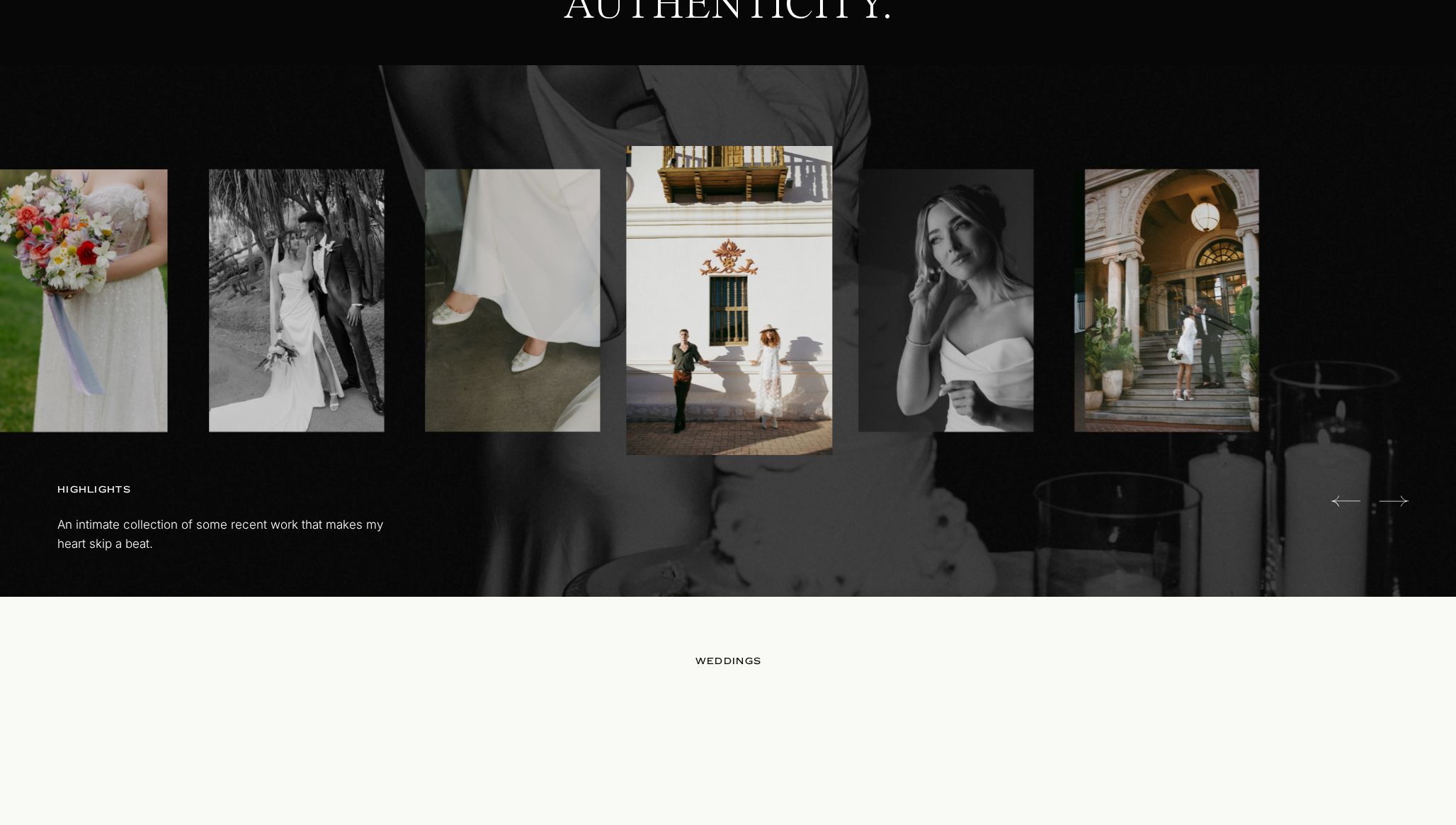
click at [1404, 499] on icon at bounding box center [1394, 500] width 29 height 10
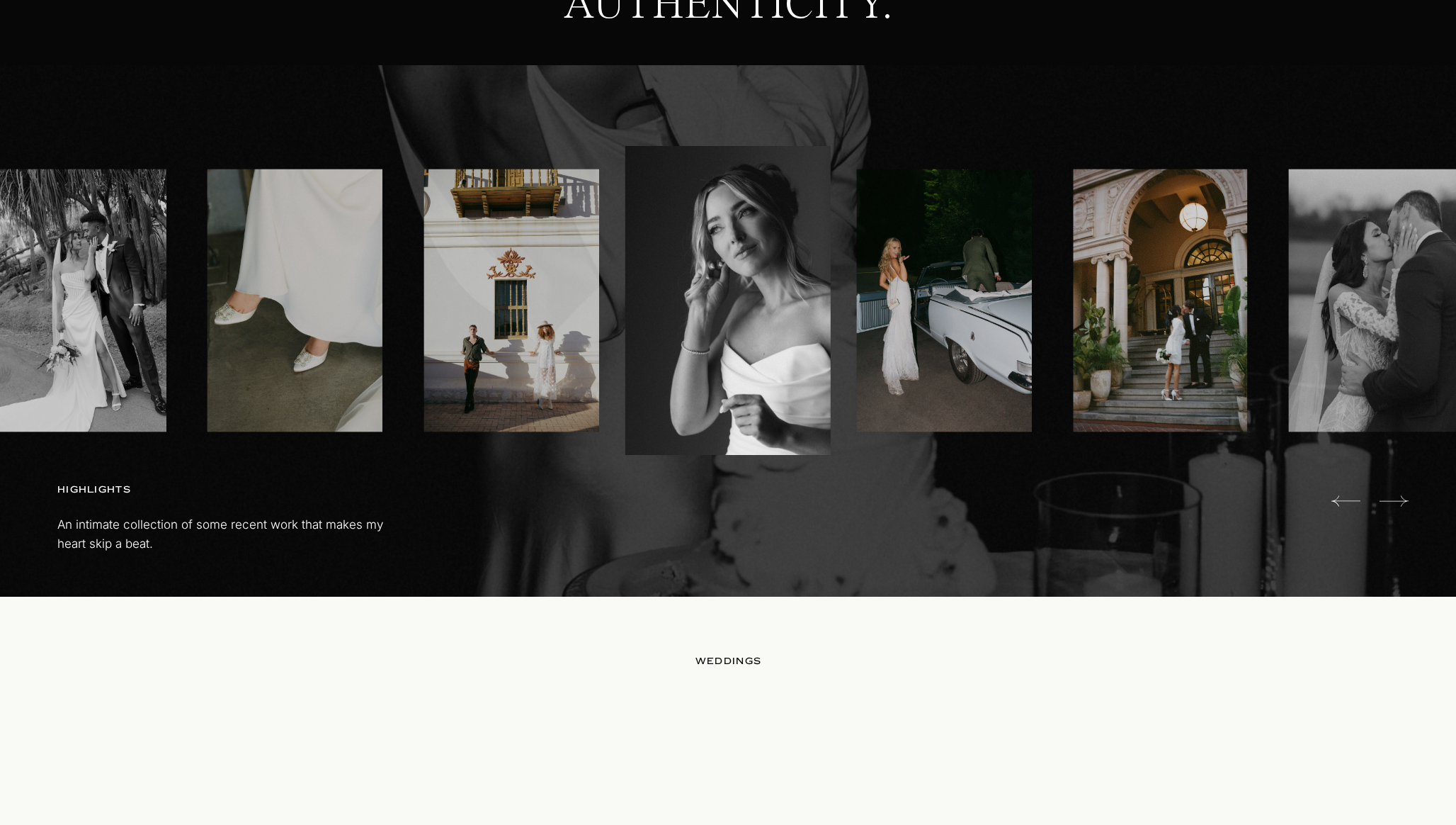
click at [1404, 499] on icon at bounding box center [1394, 500] width 29 height 10
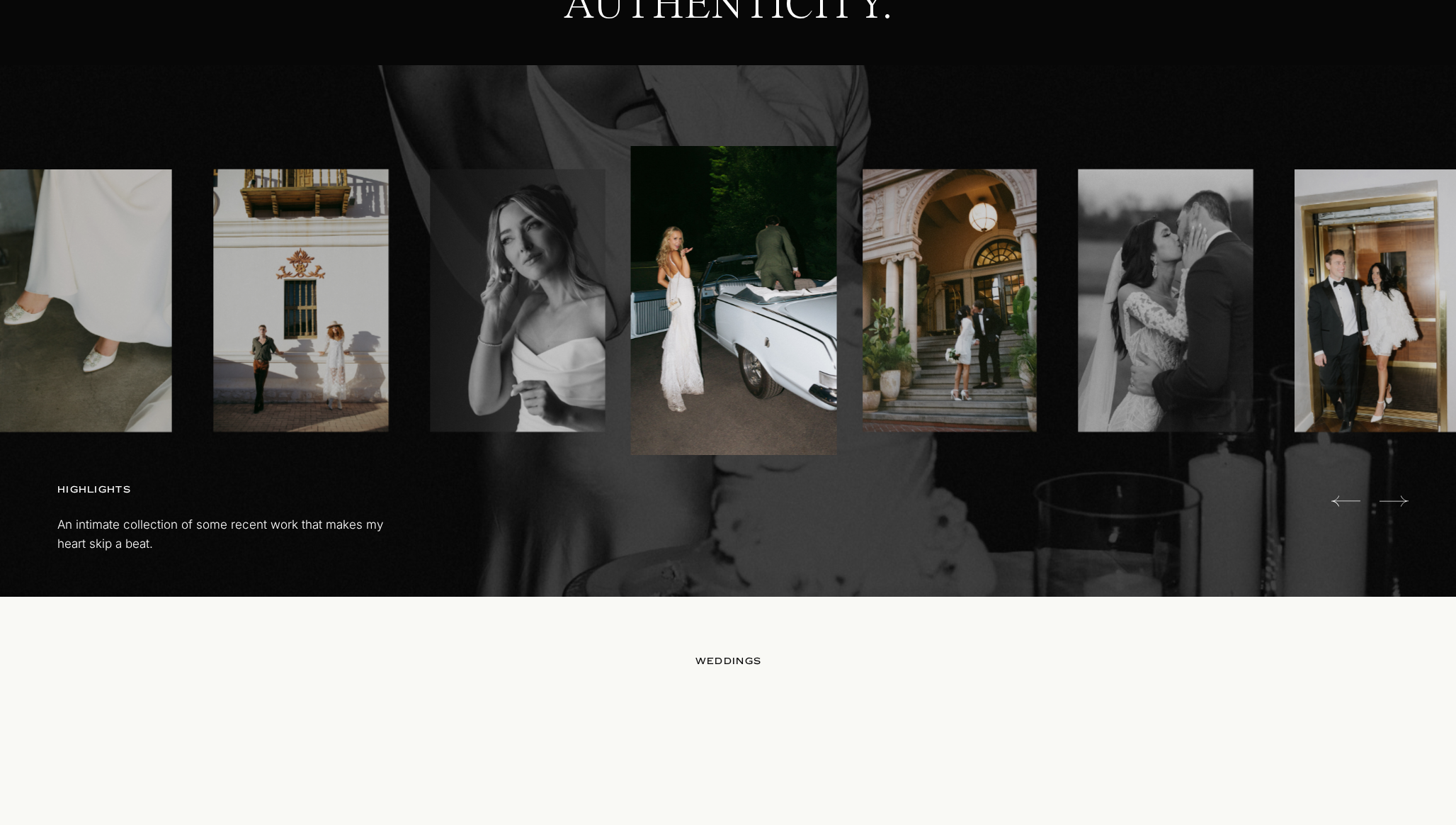
click at [1404, 499] on icon at bounding box center [1394, 500] width 29 height 10
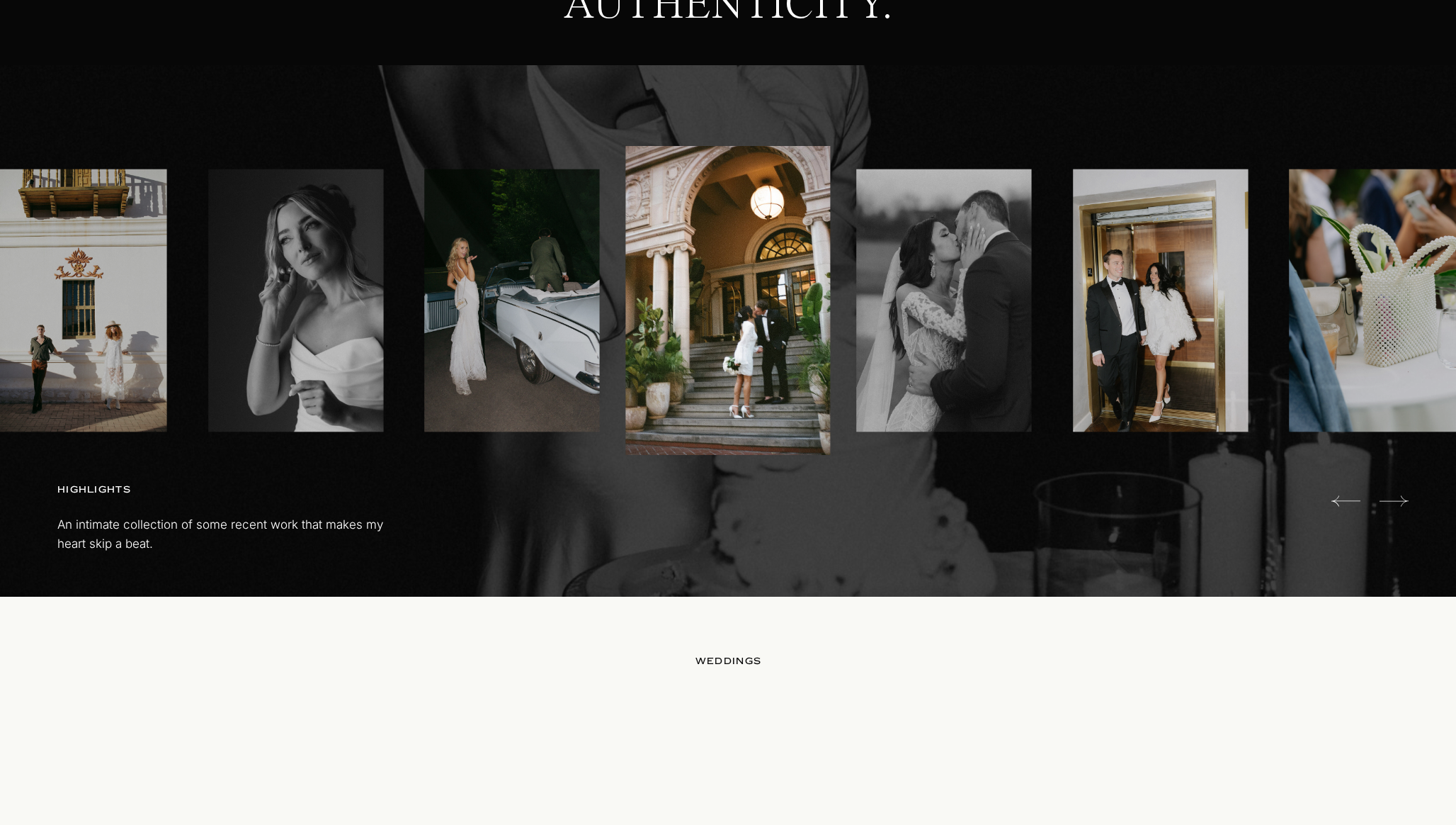
click at [1404, 499] on icon at bounding box center [1394, 500] width 29 height 10
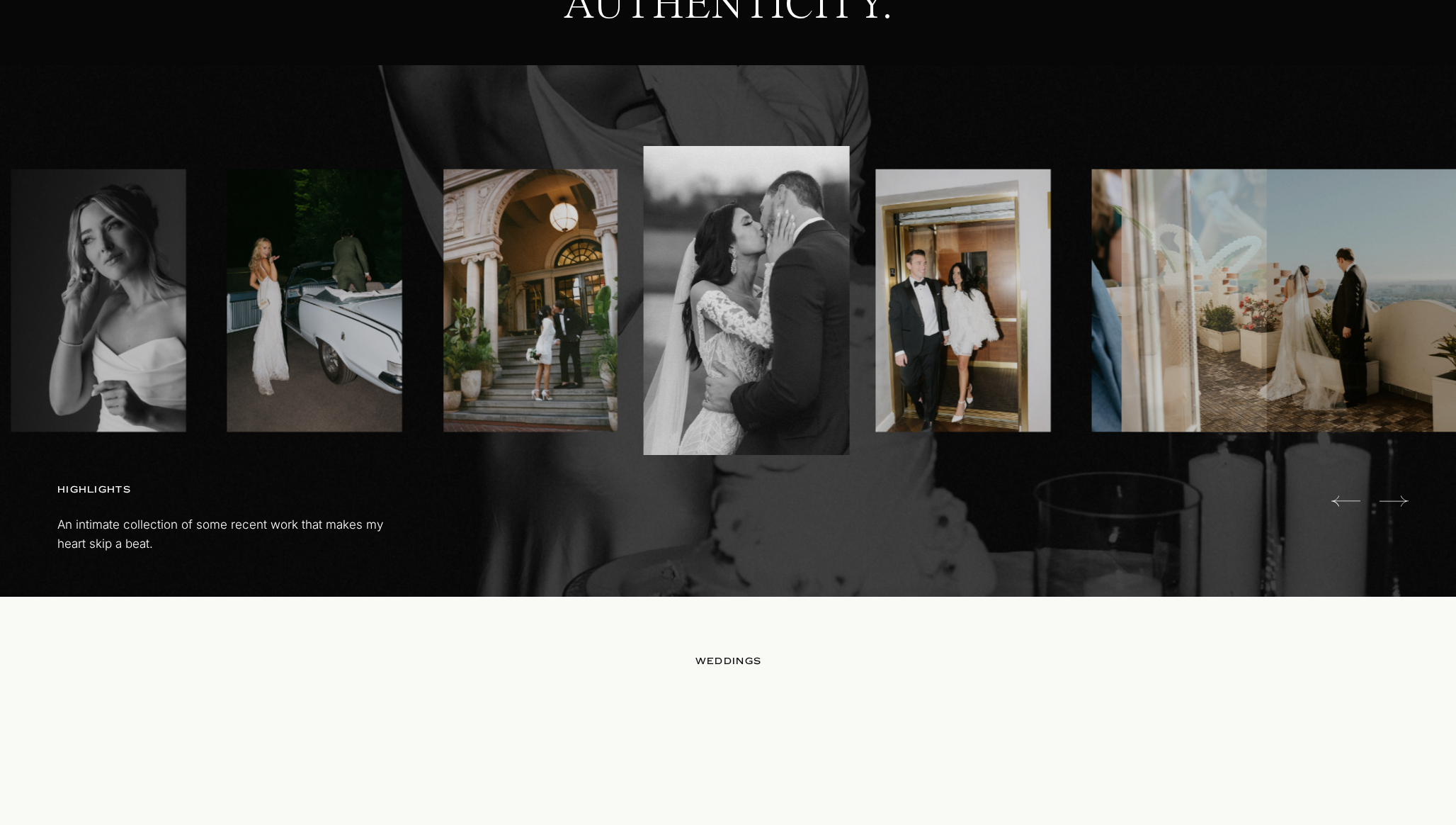
click at [1404, 499] on icon at bounding box center [1394, 500] width 29 height 10
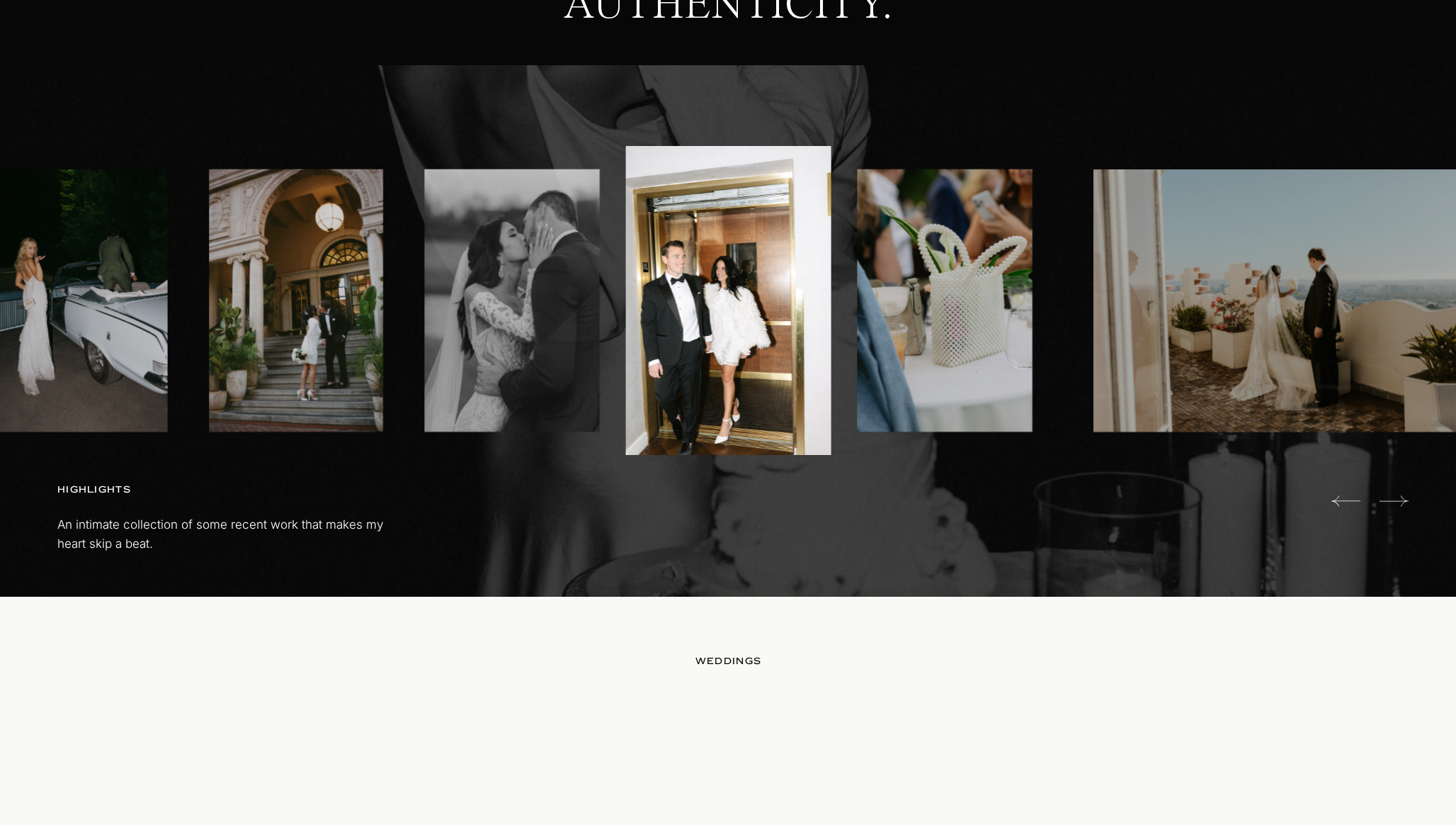
click at [1404, 499] on icon at bounding box center [1394, 500] width 29 height 10
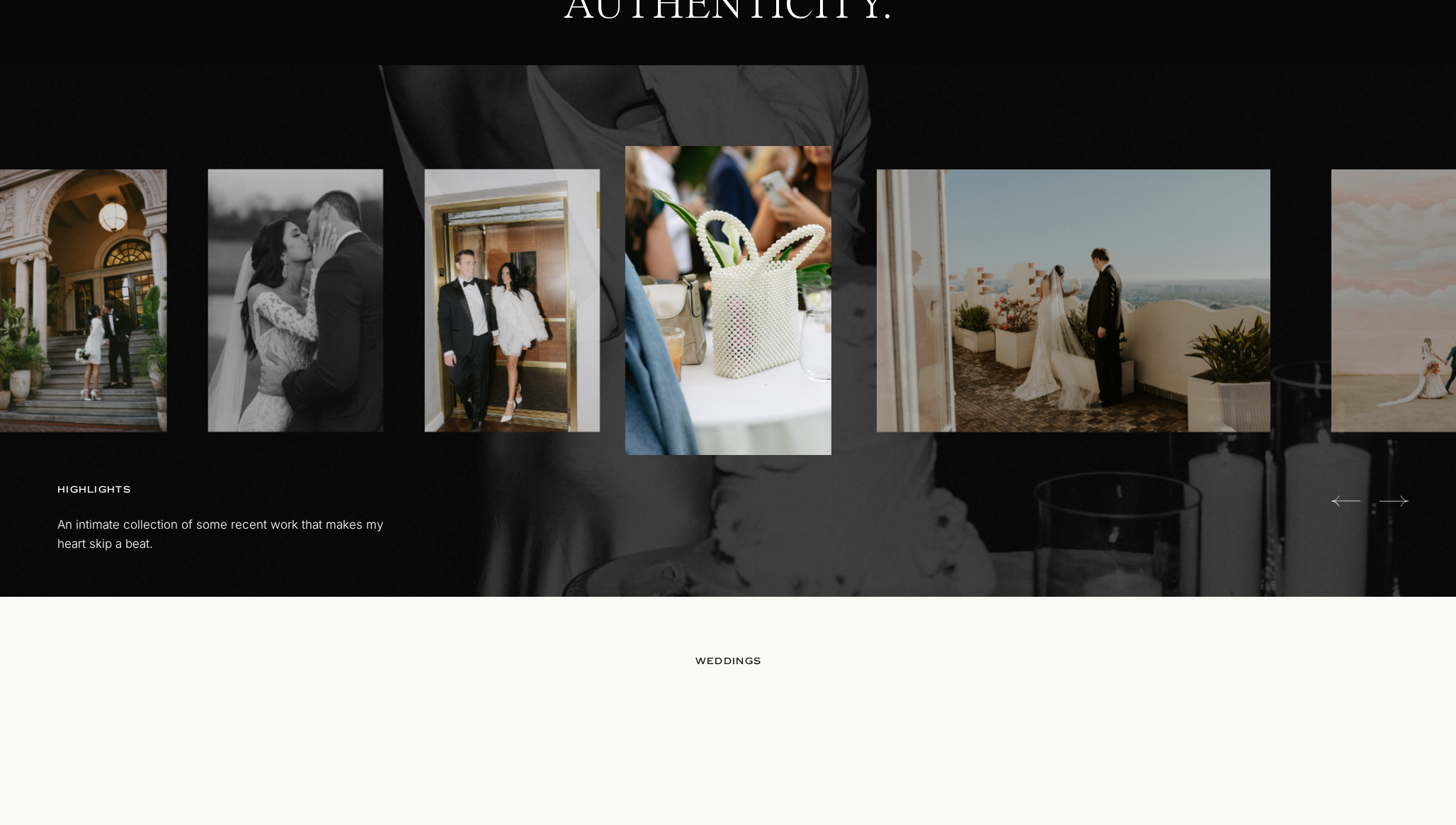
click at [1404, 499] on icon at bounding box center [1394, 500] width 29 height 10
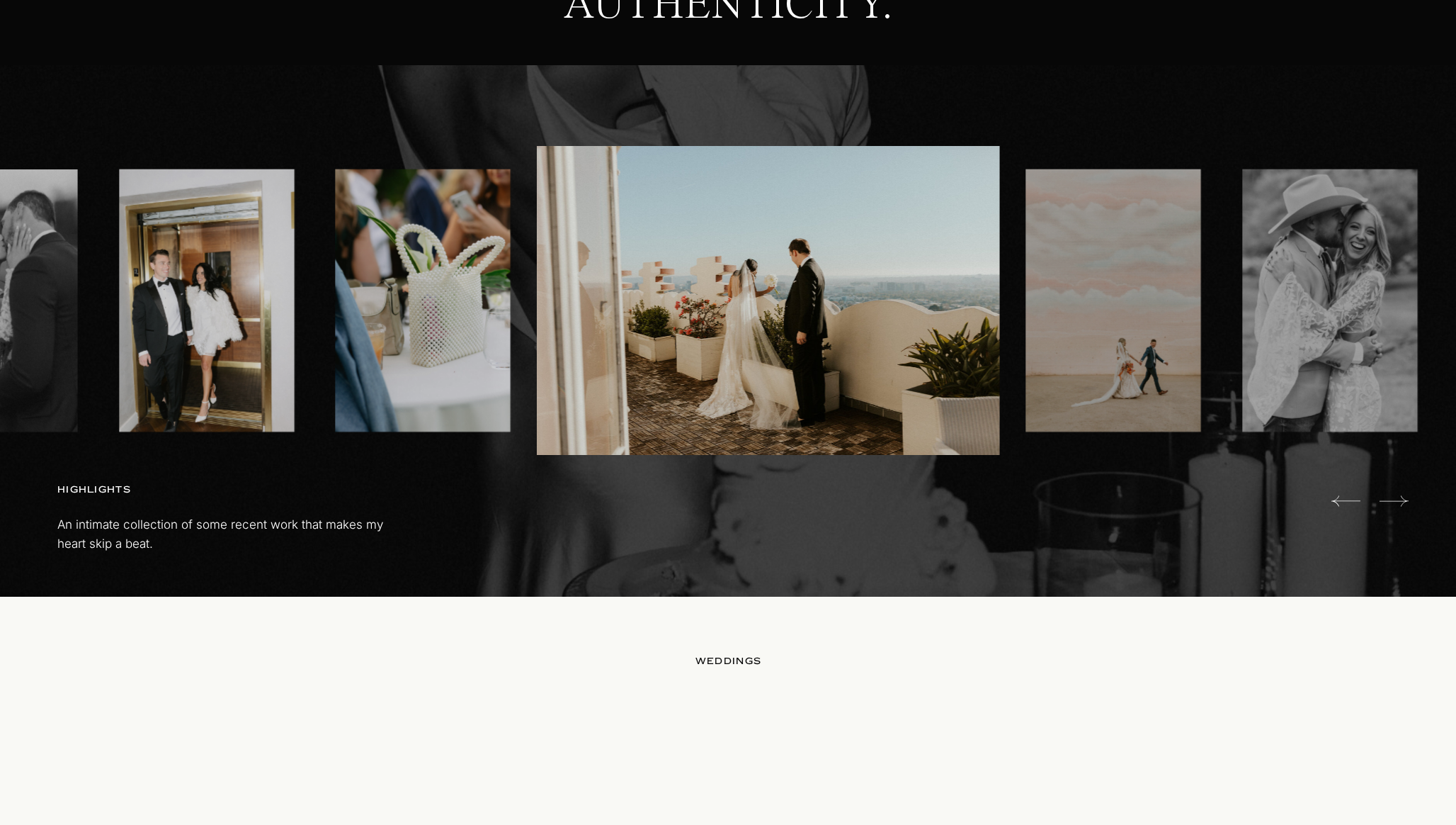
click at [1404, 499] on icon at bounding box center [1394, 500] width 29 height 10
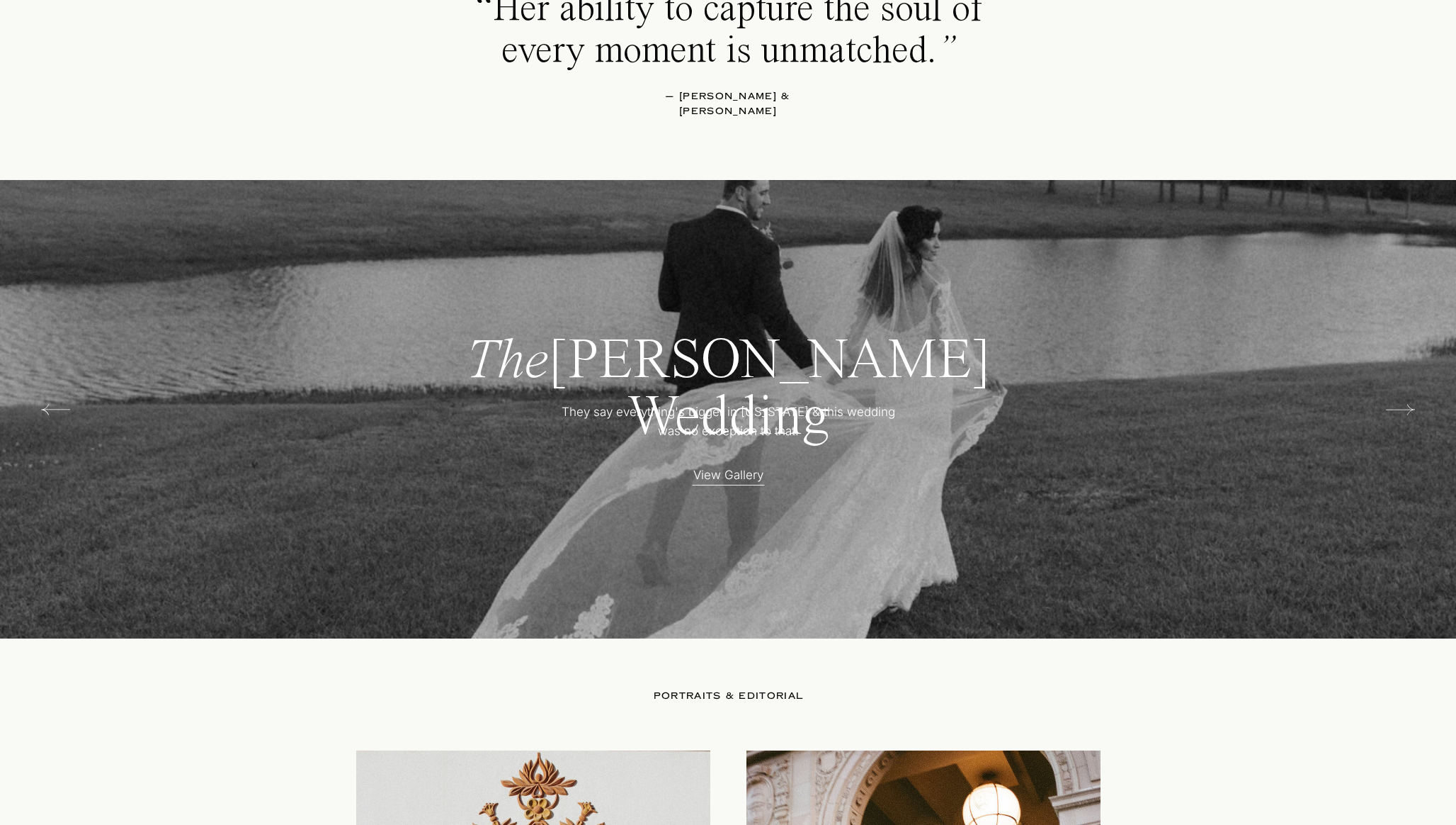
scroll to position [2631, 0]
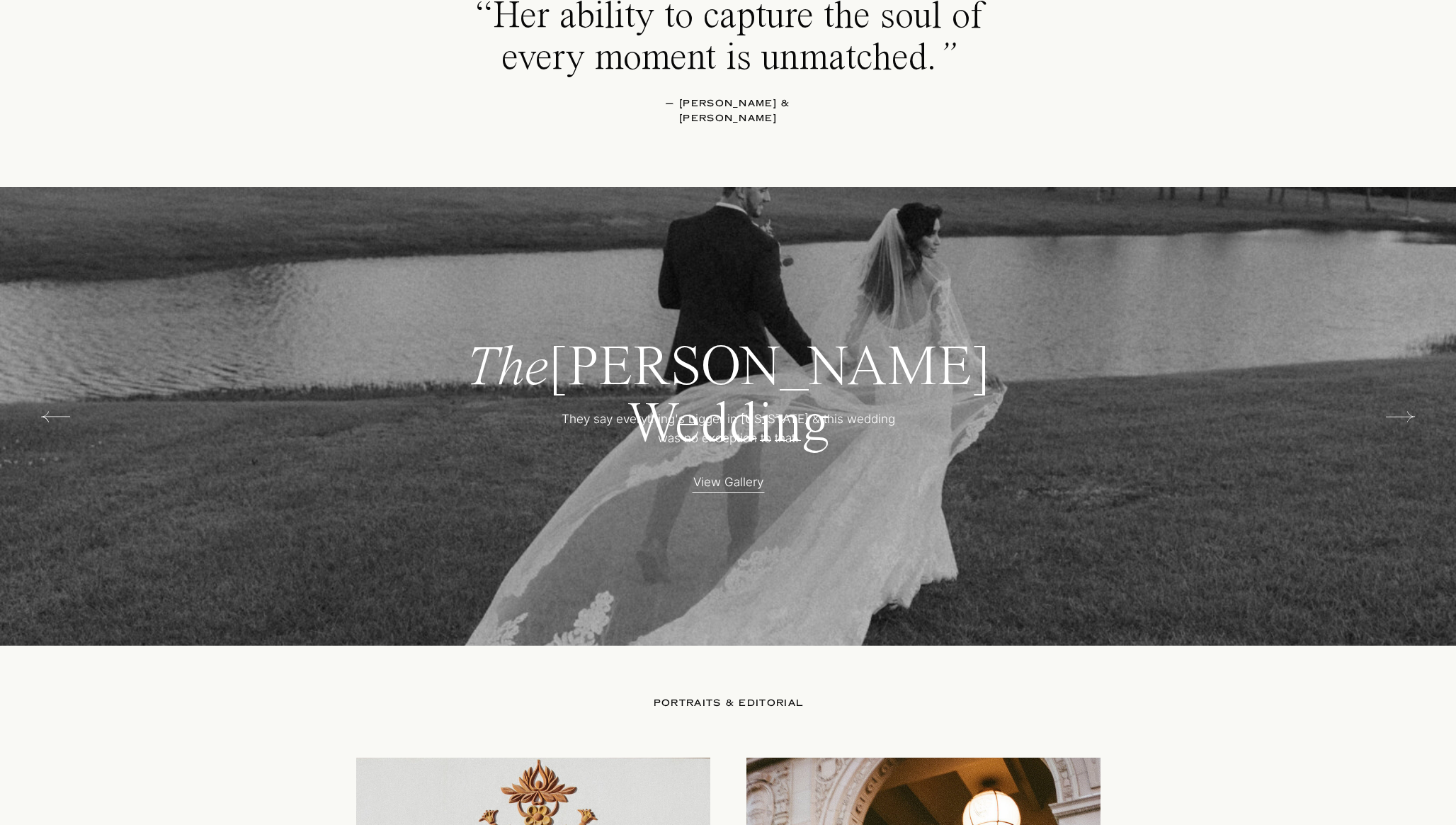
click at [1411, 414] on icon at bounding box center [1400, 417] width 29 height 29
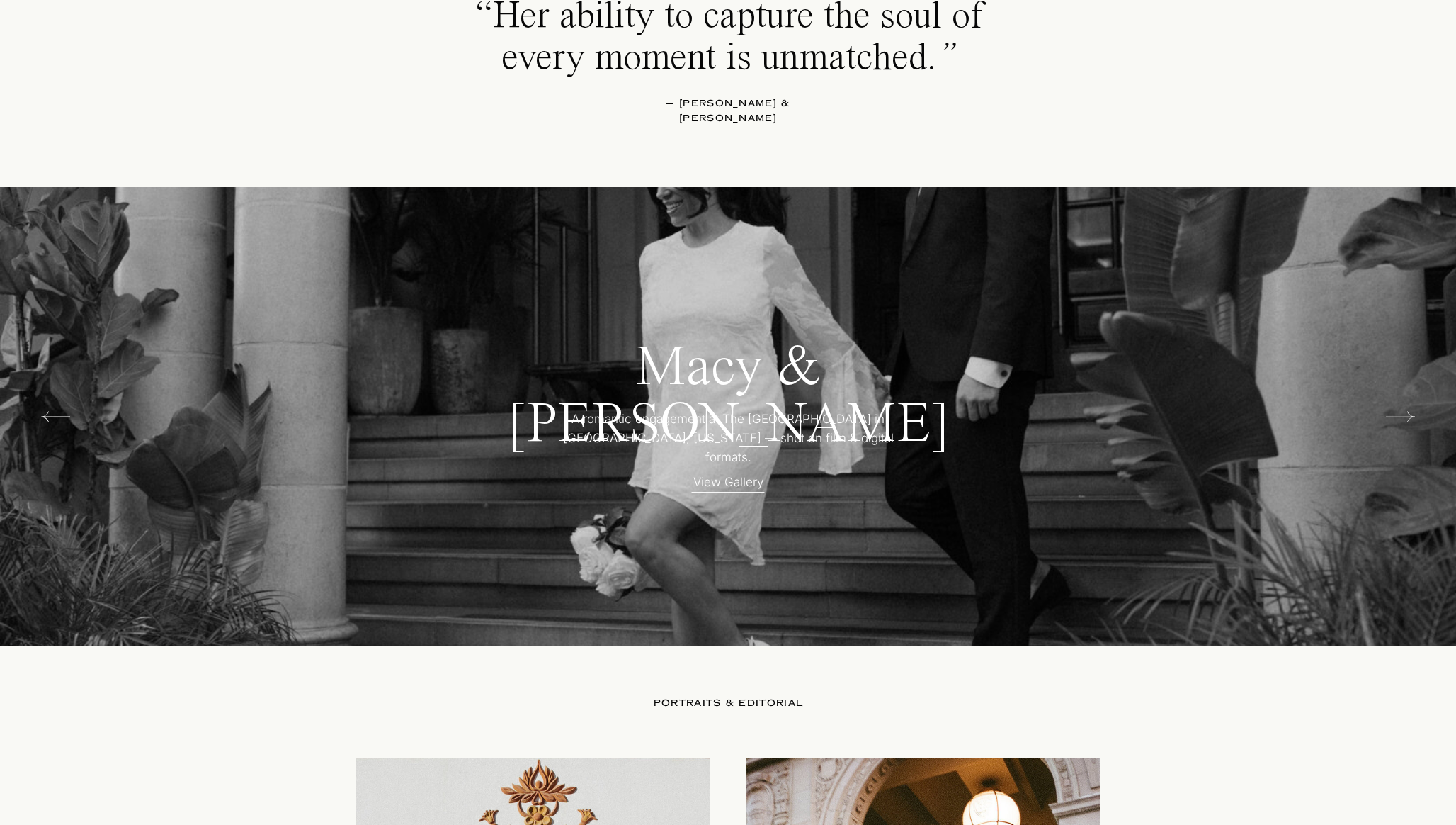
click at [1411, 414] on icon at bounding box center [1400, 417] width 29 height 29
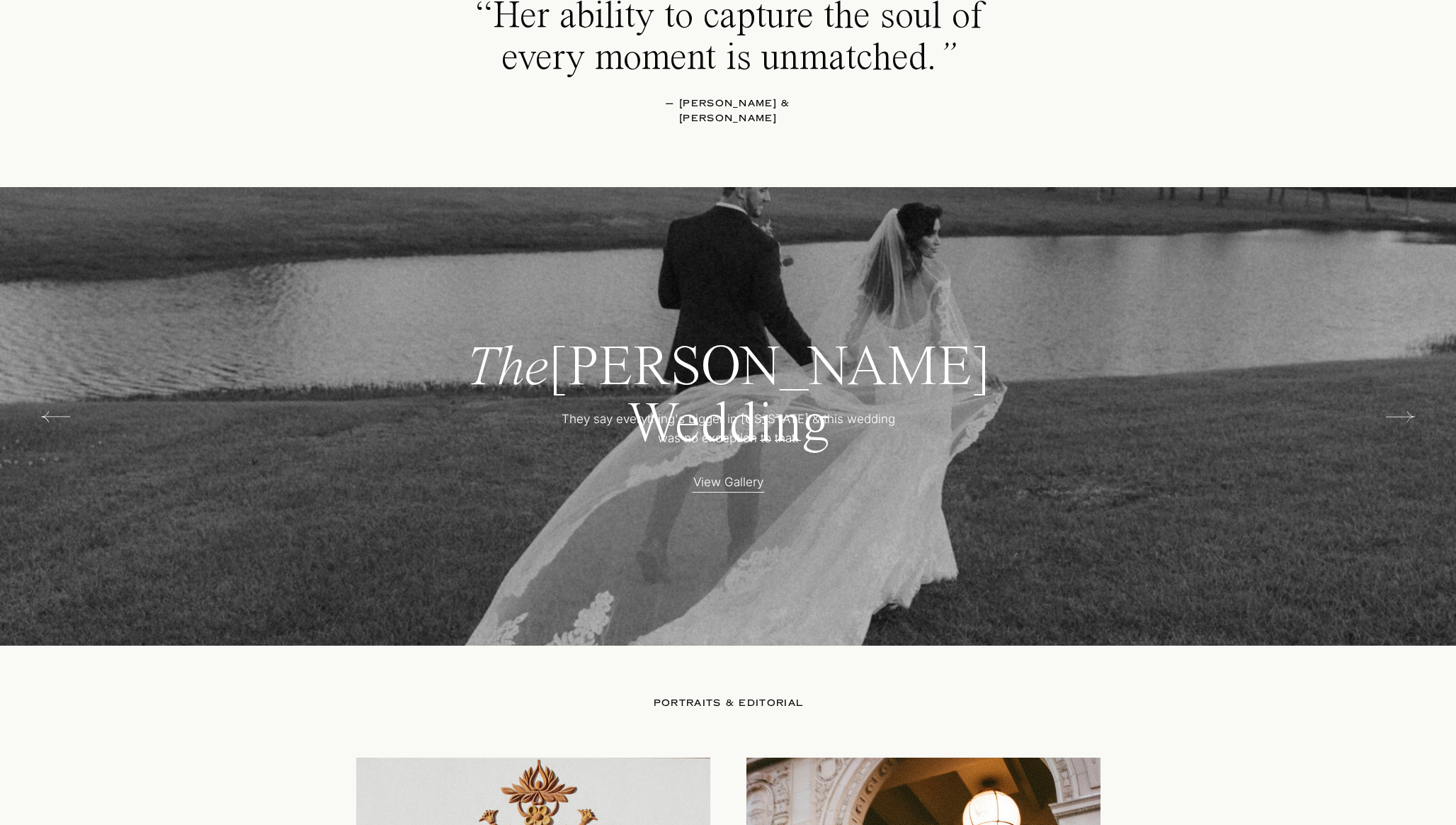
click at [1411, 414] on icon at bounding box center [1400, 417] width 29 height 29
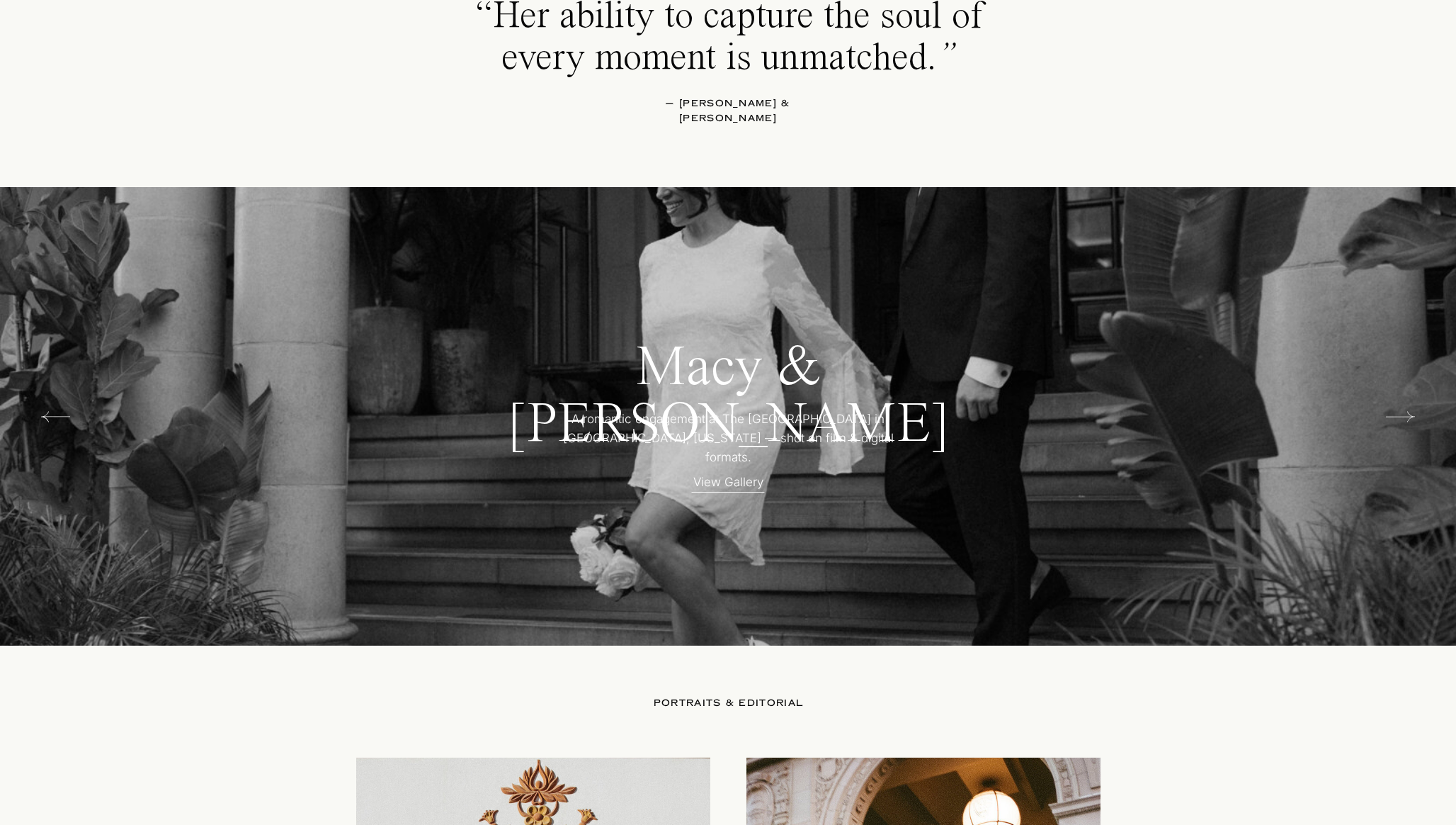
click at [1411, 414] on icon at bounding box center [1400, 417] width 29 height 29
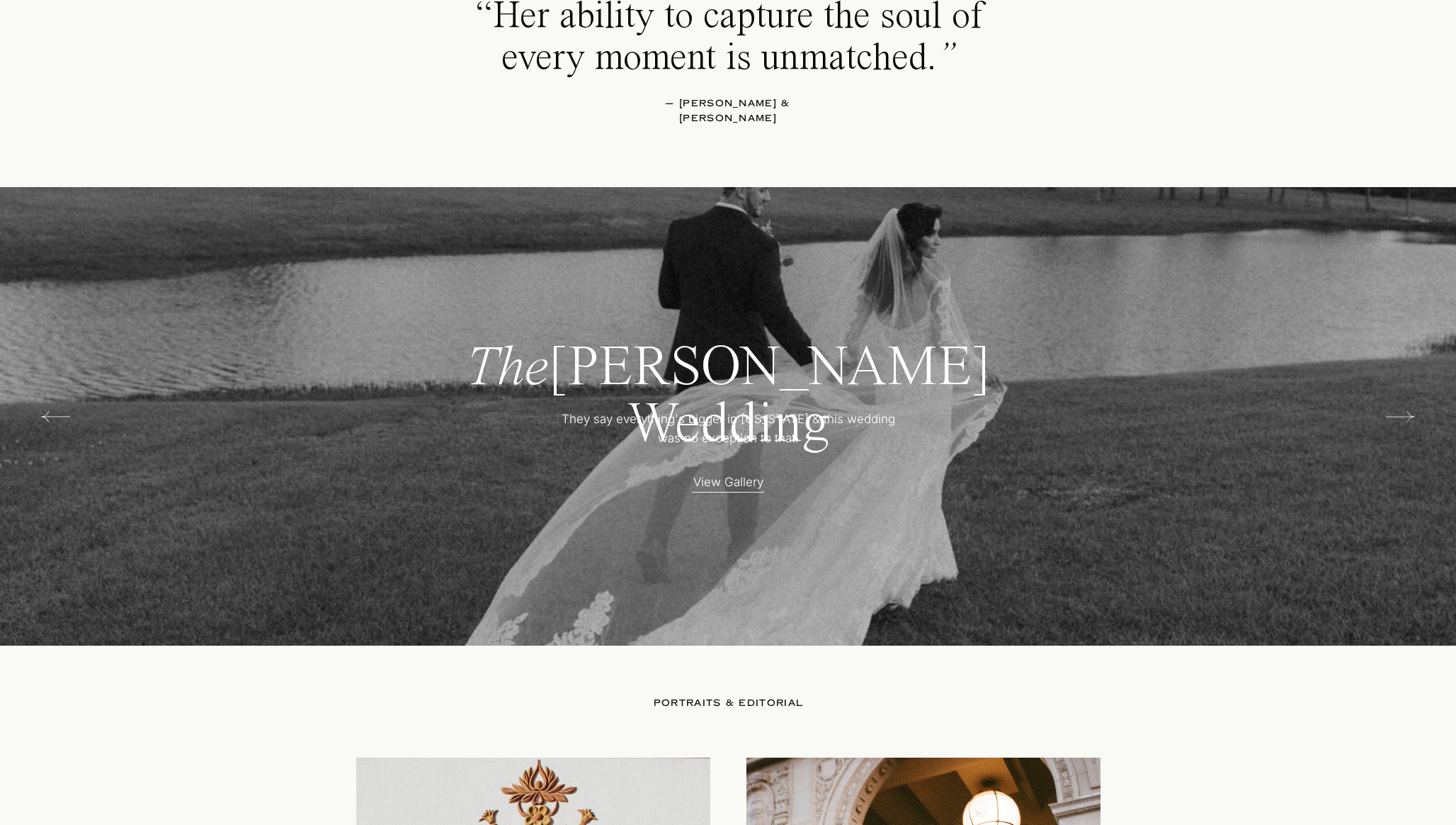
click at [740, 481] on p "View Gallery" at bounding box center [728, 480] width 124 height 15
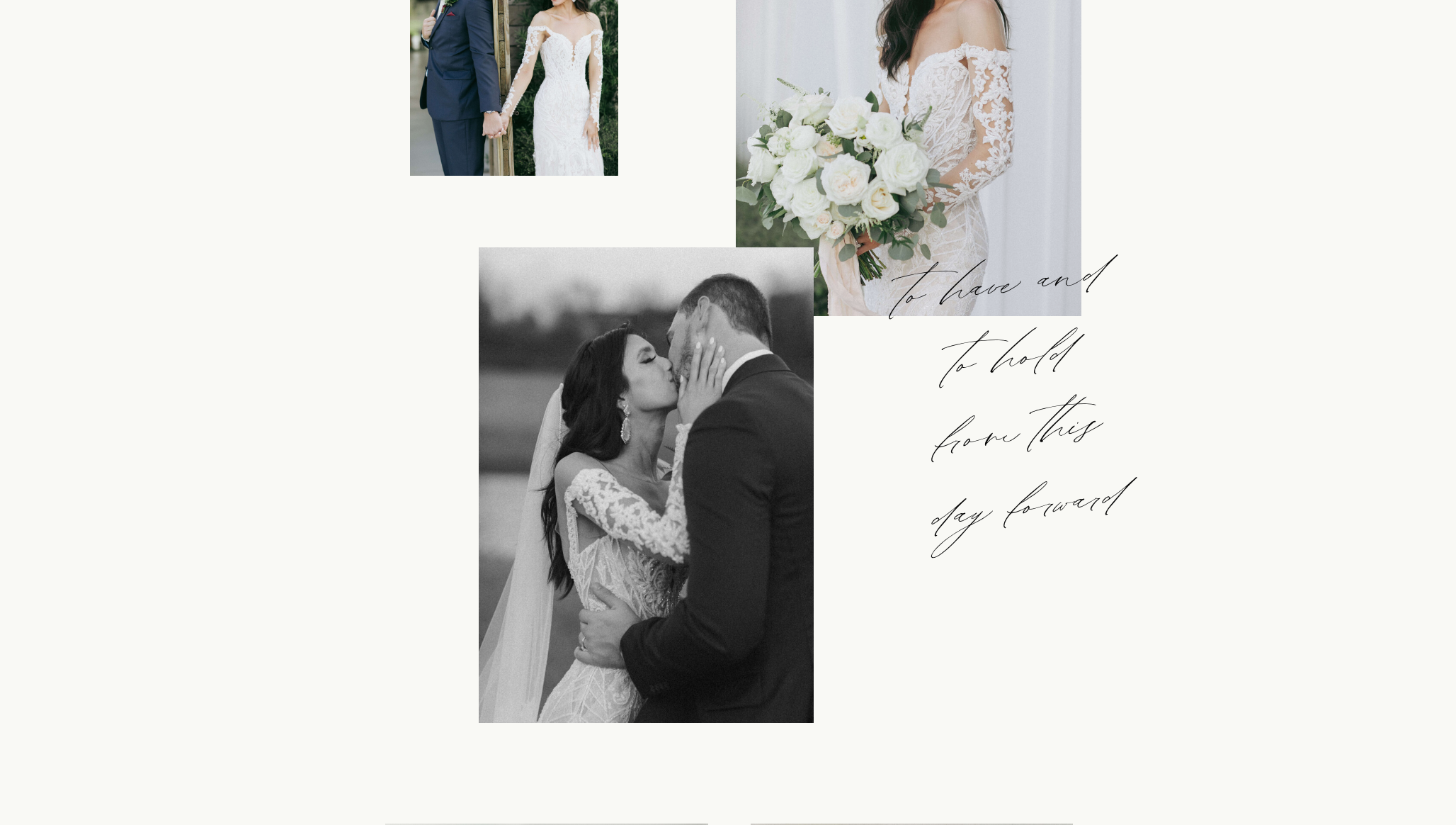
scroll to position [1188, 0]
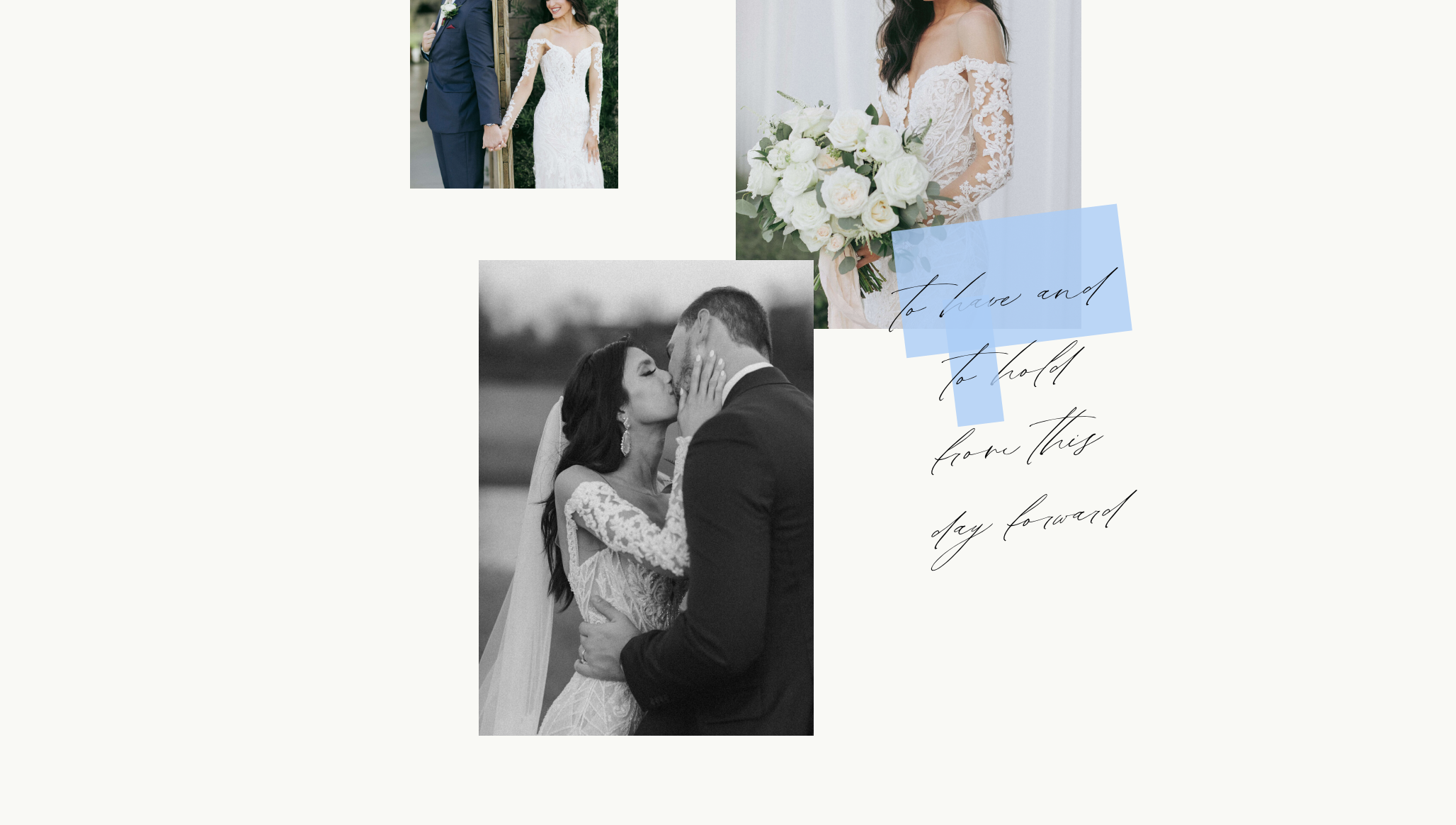
drag, startPoint x: 1000, startPoint y: 369, endPoint x: 1135, endPoint y: 553, distance: 228.2
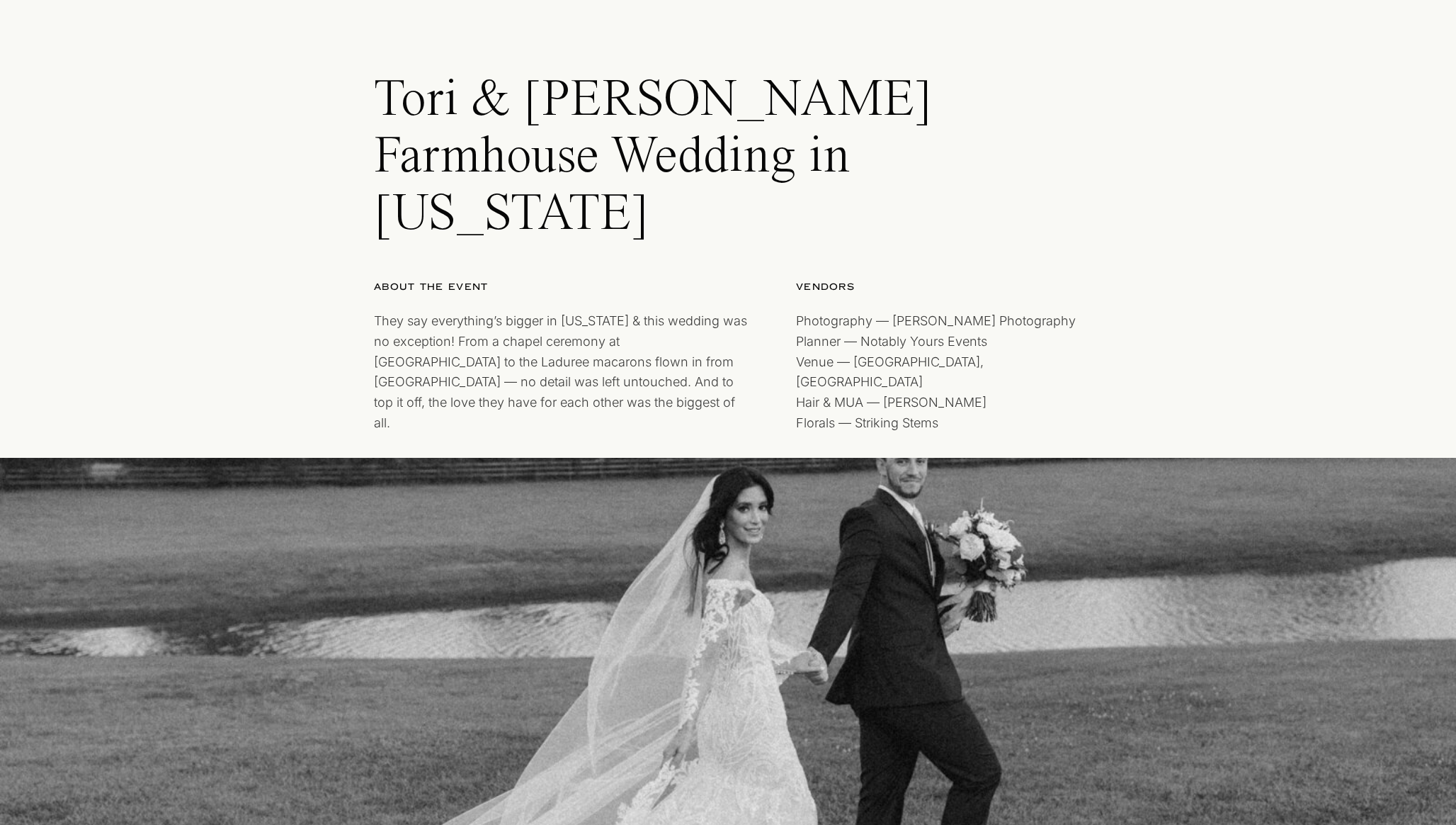
scroll to position [0, 0]
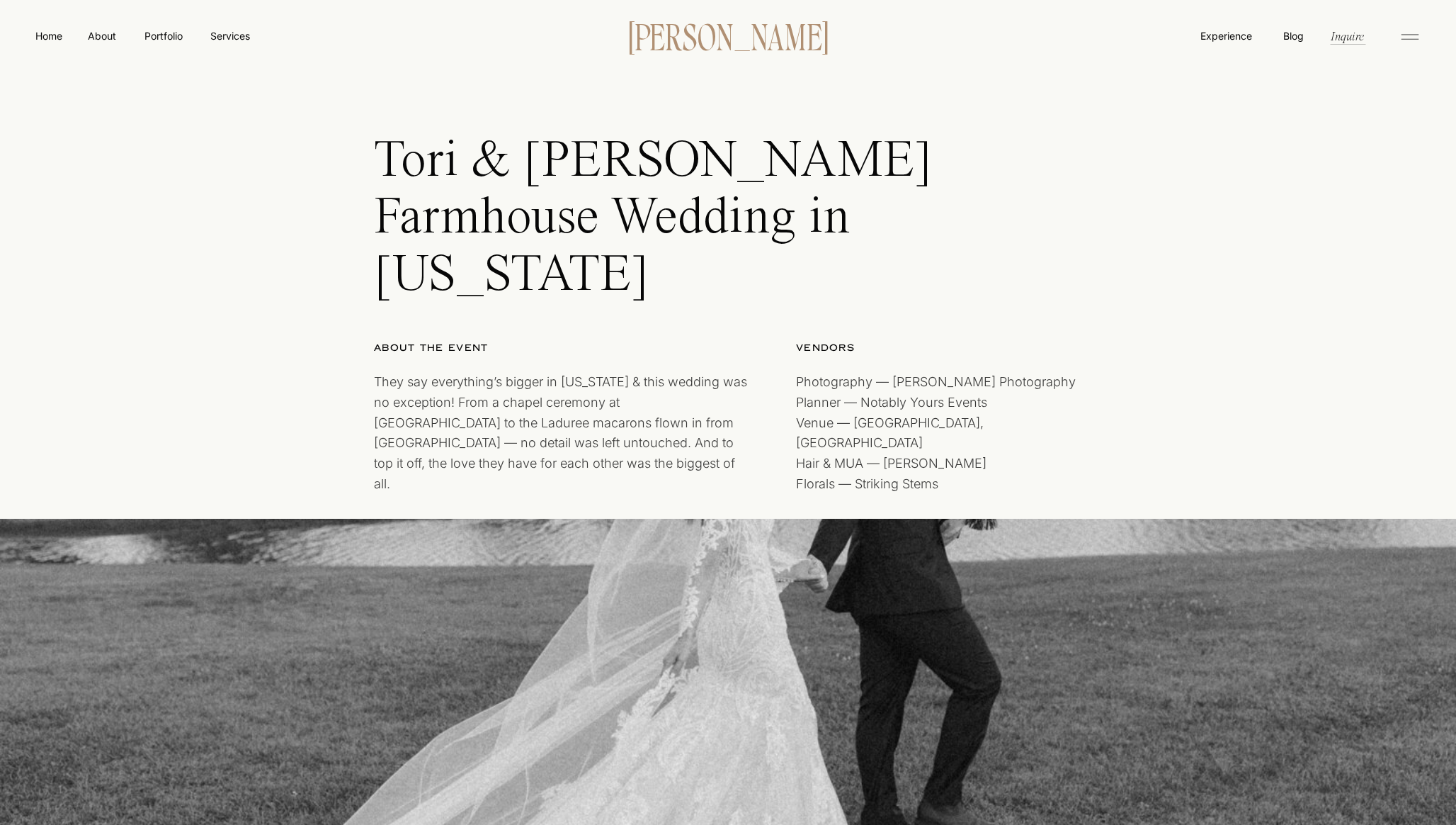
click at [739, 31] on p "[PERSON_NAME]" at bounding box center [728, 35] width 243 height 30
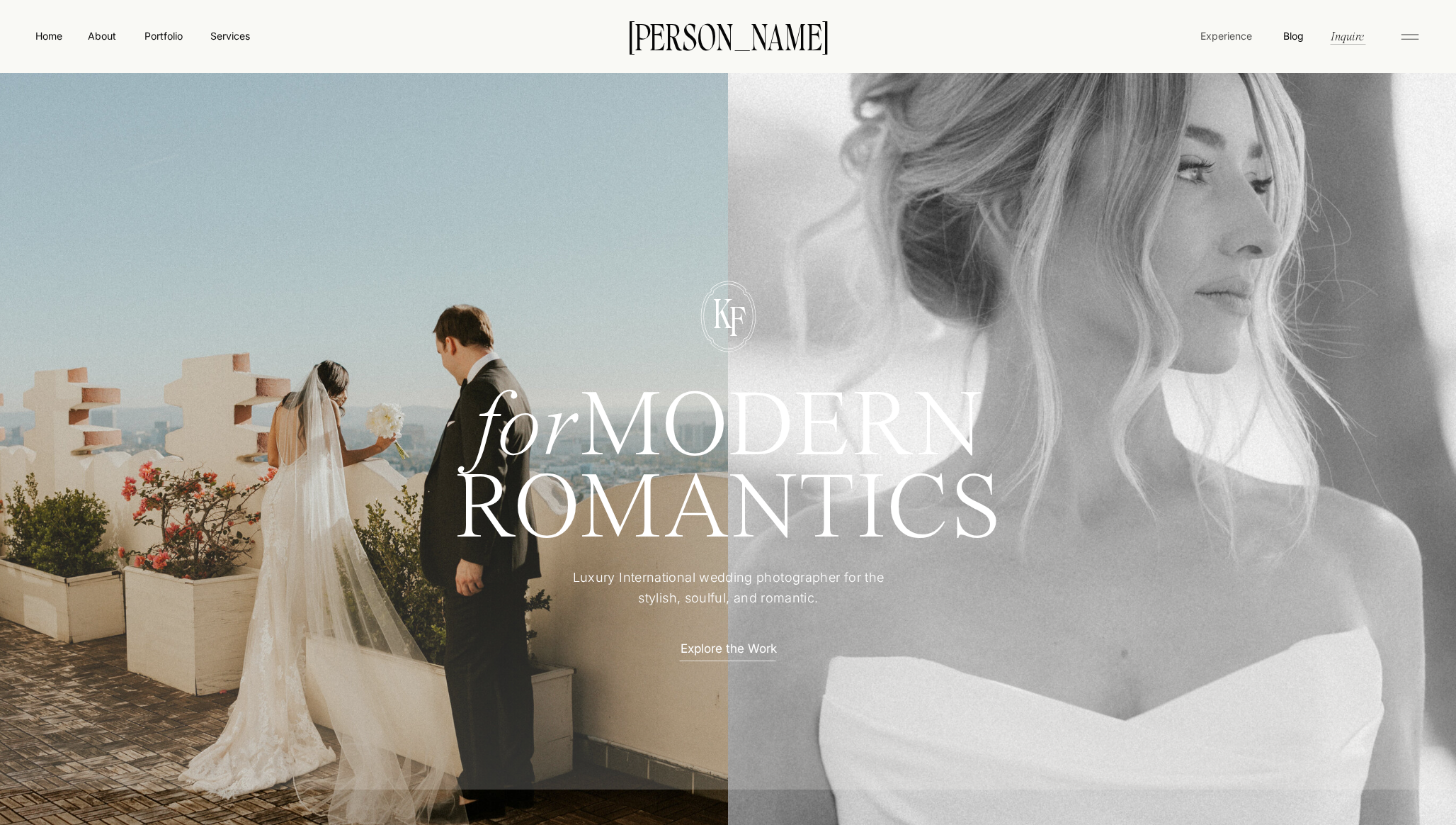
click at [1207, 34] on nav "Experience" at bounding box center [1226, 36] width 55 height 15
